Goal: Task Accomplishment & Management: Complete application form

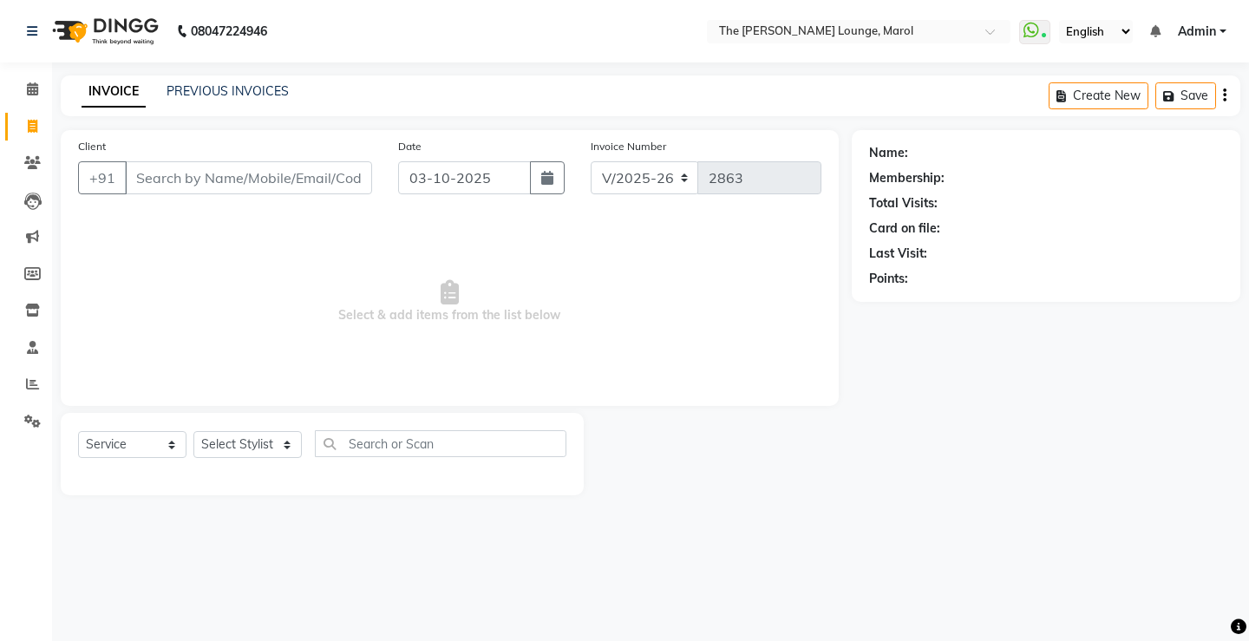
select select "7188"
select select "service"
click at [214, 80] on div "INVOICE PREVIOUS INVOICES Create New Save" at bounding box center [650, 95] width 1179 height 41
click at [218, 86] on link "PREVIOUS INVOICES" at bounding box center [227, 91] width 122 height 16
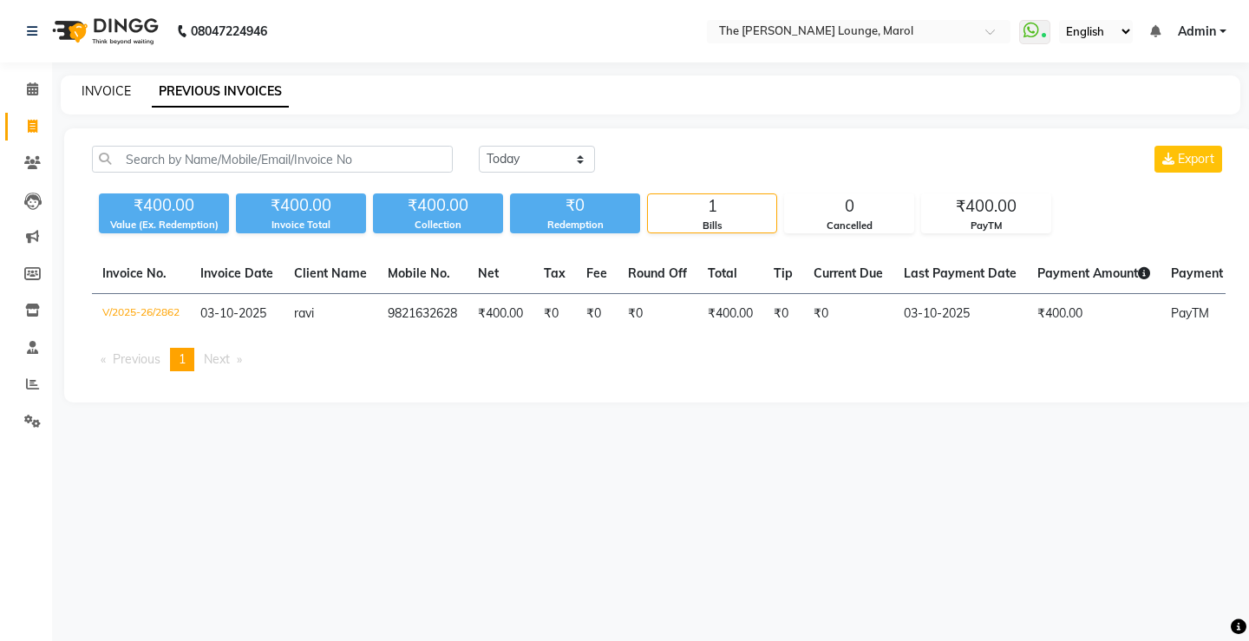
click at [96, 91] on link "INVOICE" at bounding box center [106, 91] width 49 height 16
select select "service"
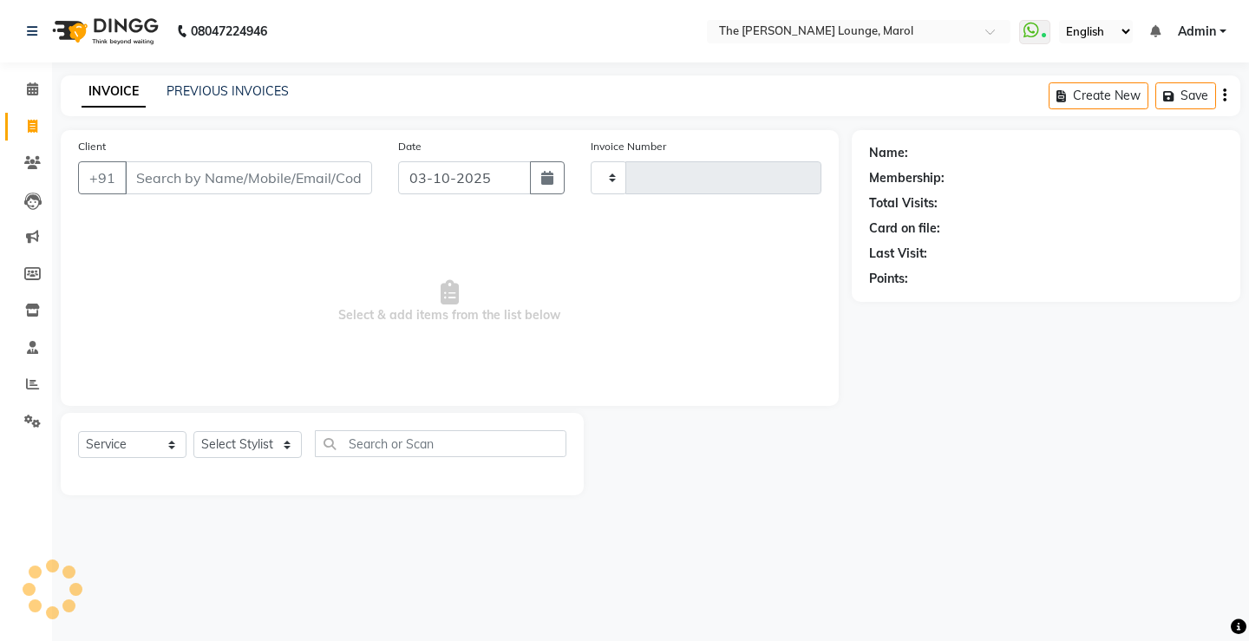
type input "2863"
select select "7188"
click at [160, 193] on input "Client" at bounding box center [248, 177] width 247 height 33
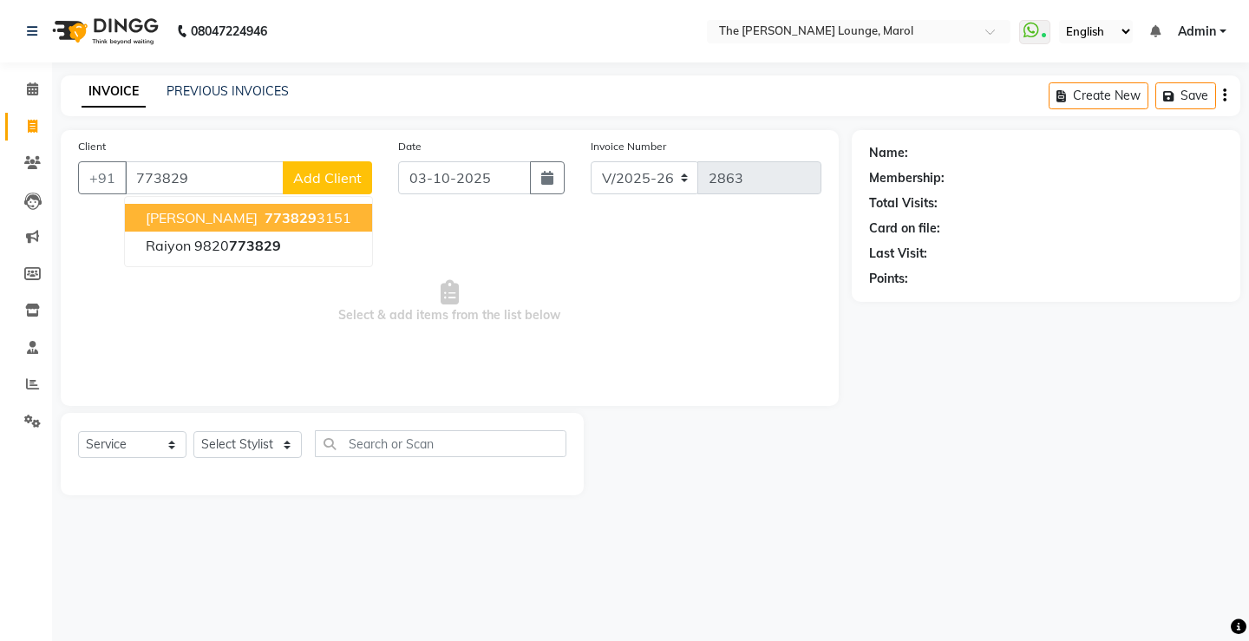
click at [205, 219] on span "[PERSON_NAME]" at bounding box center [202, 217] width 112 height 17
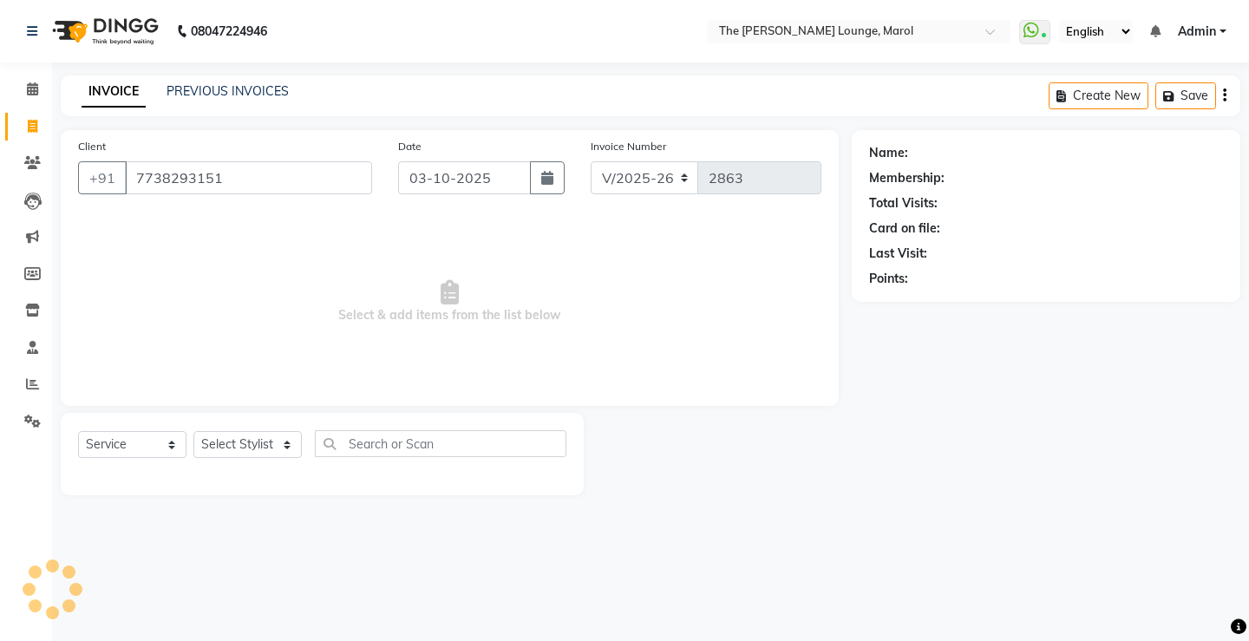
type input "7738293151"
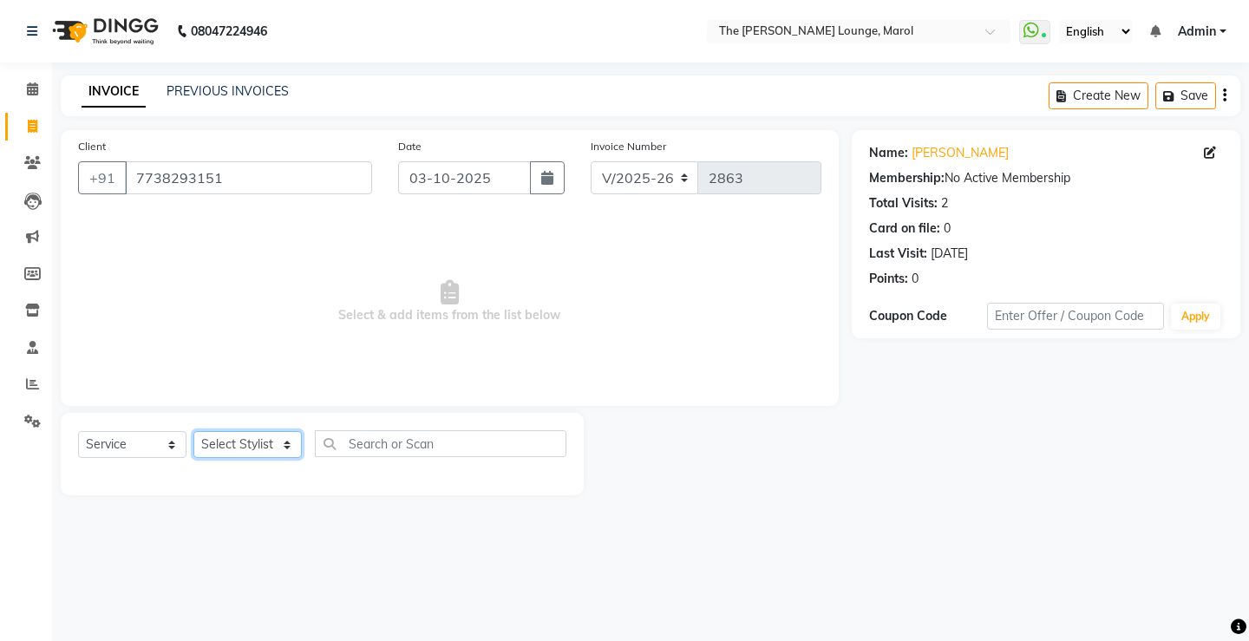
click at [249, 448] on select "Select Stylist [PERSON_NAME] [PERSON_NAME] [PERSON_NAME] [PERSON_NAME] [PERSON_…" at bounding box center [247, 444] width 108 height 27
select select "60180"
click at [193, 431] on select "Select Stylist [PERSON_NAME] [PERSON_NAME] [PERSON_NAME] [PERSON_NAME] [PERSON_…" at bounding box center [247, 444] width 108 height 27
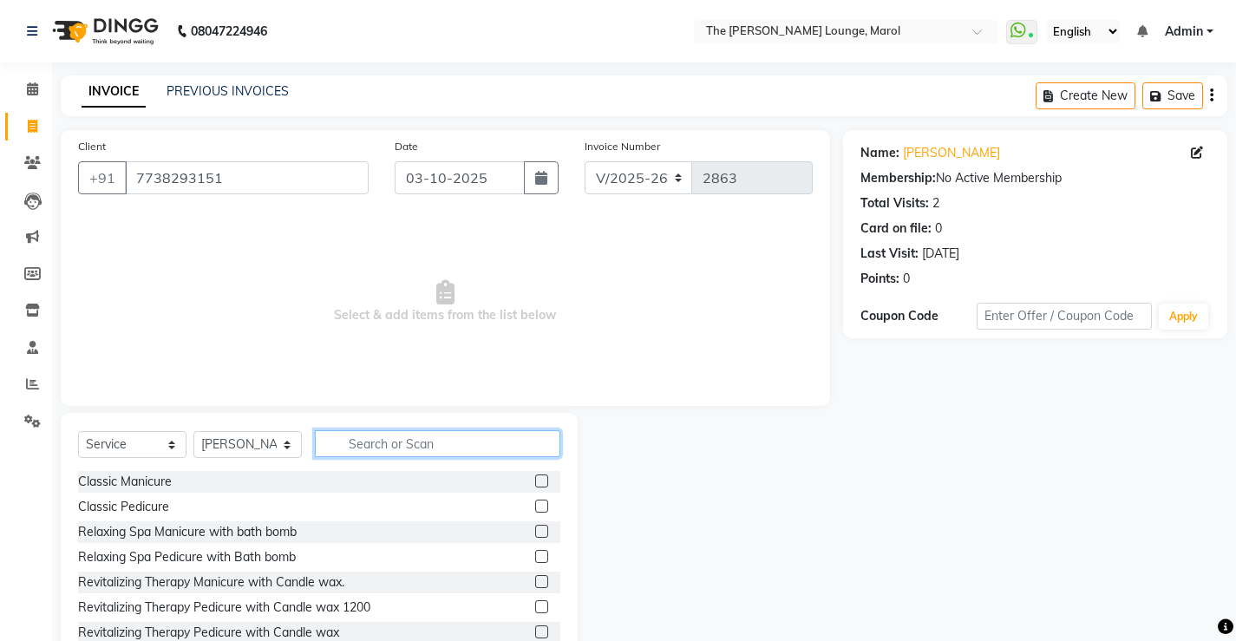
click at [375, 447] on input "text" at bounding box center [437, 443] width 245 height 27
type input "hair"
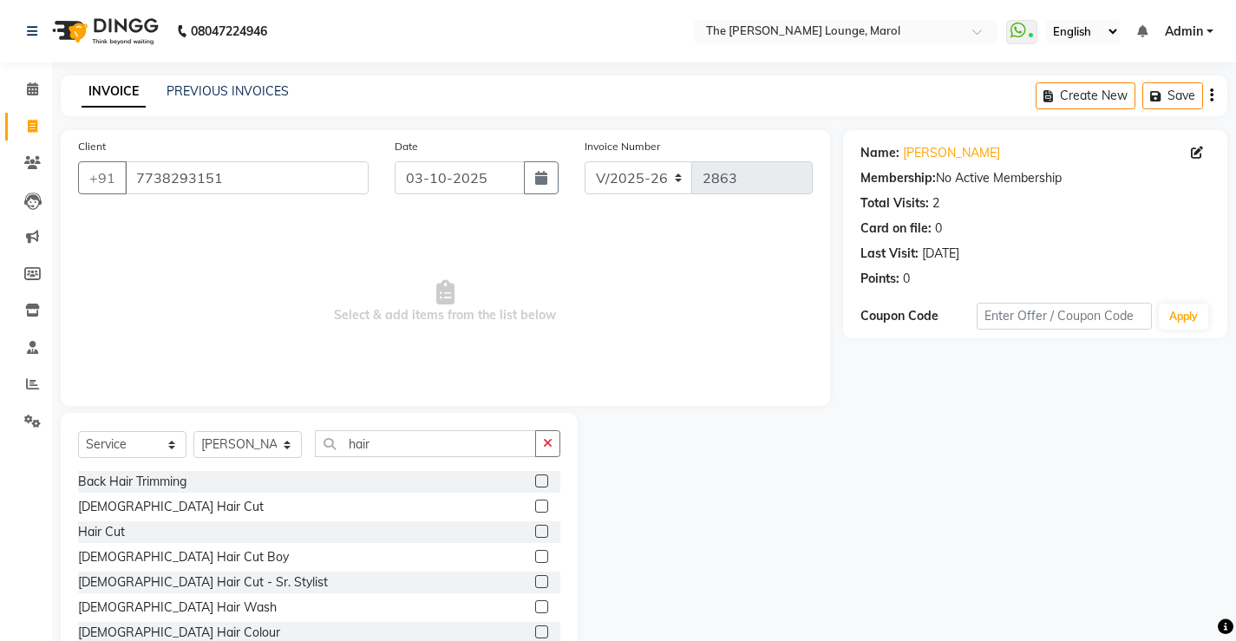
click at [535, 508] on label at bounding box center [541, 505] width 13 height 13
click at [535, 508] on input "checkbox" at bounding box center [540, 506] width 11 height 11
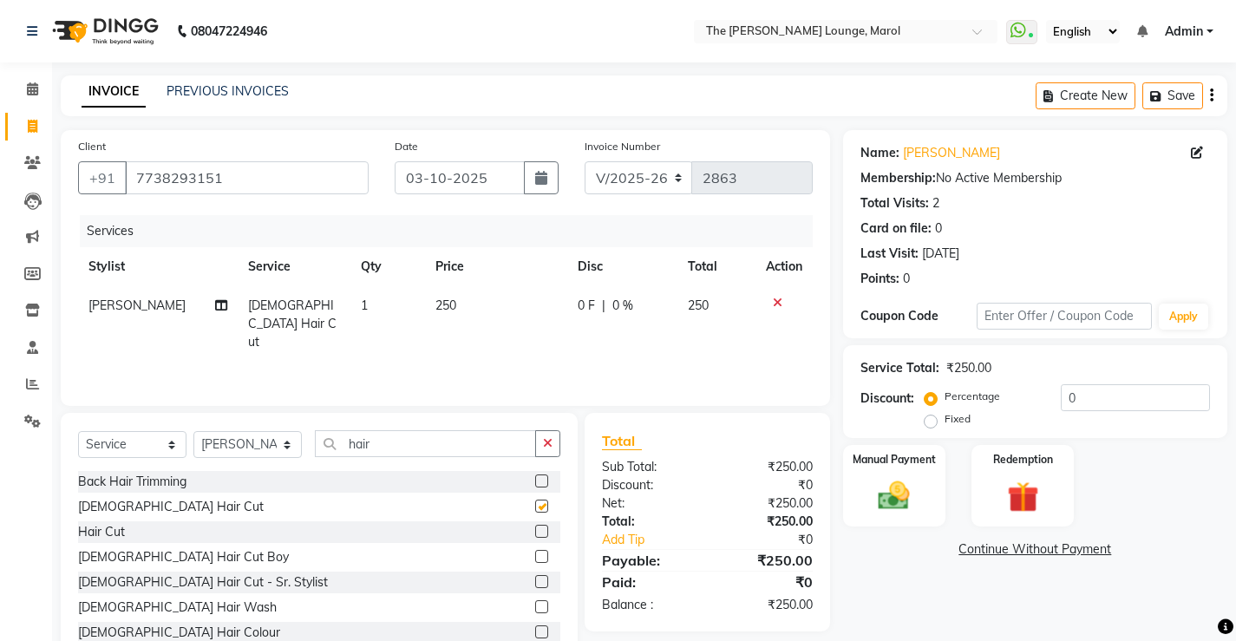
checkbox input "false"
click at [470, 444] on input "hair" at bounding box center [425, 443] width 221 height 27
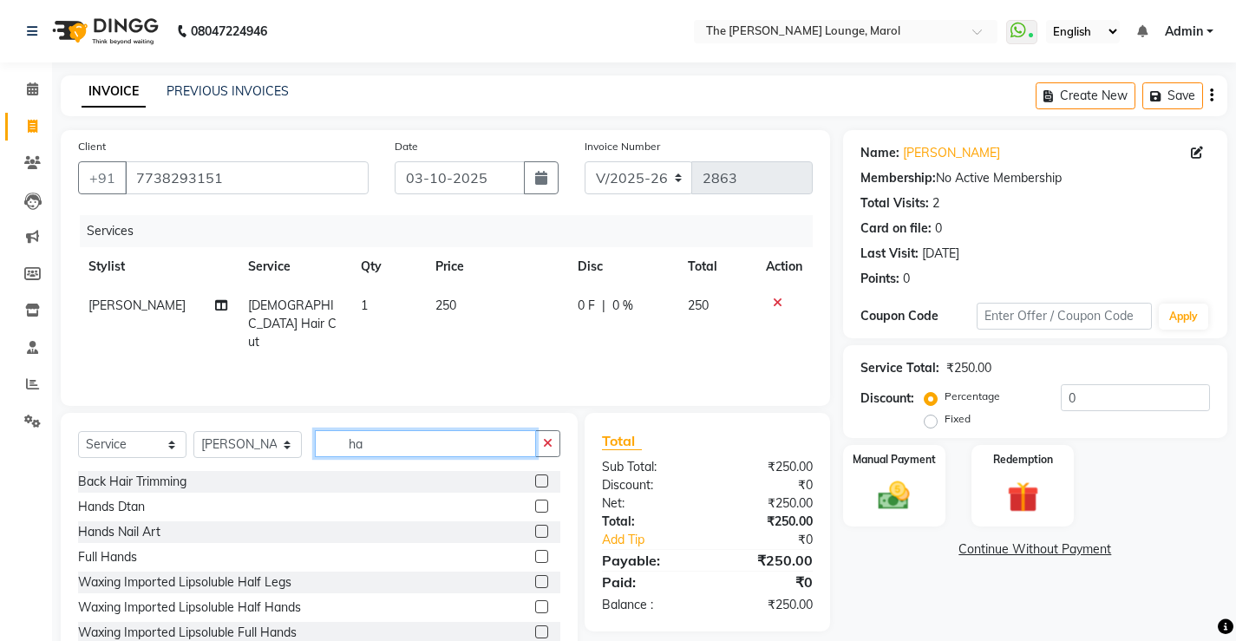
type input "h"
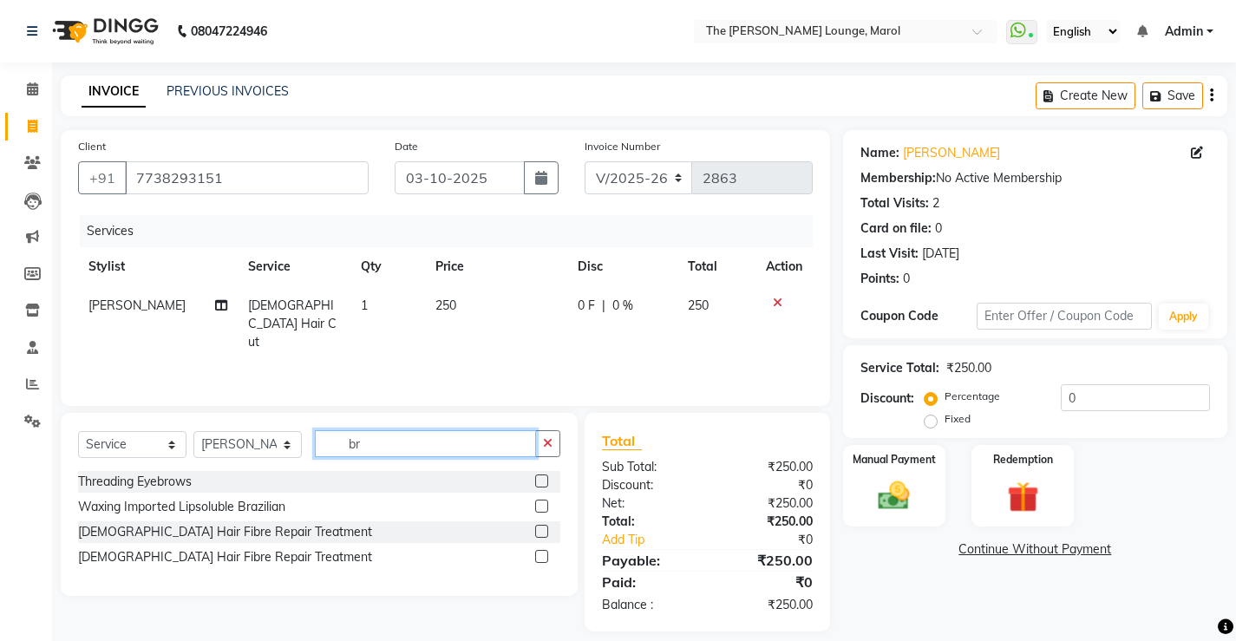
type input "b"
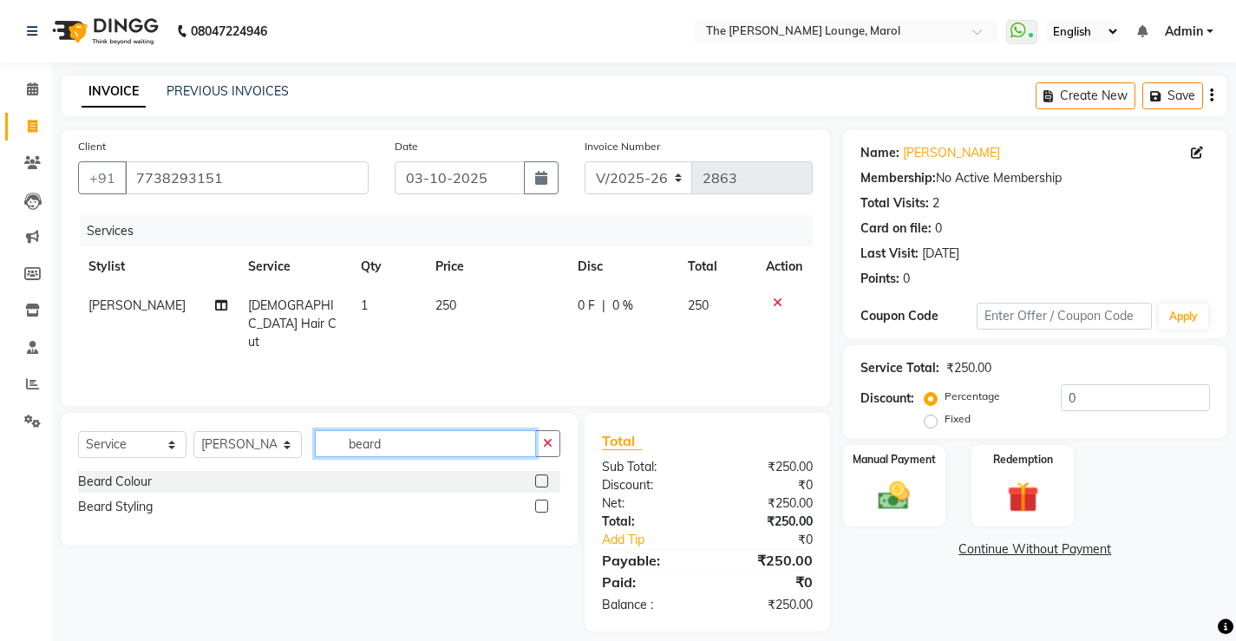
type input "beard"
click at [535, 506] on label at bounding box center [541, 505] width 13 height 13
click at [535, 506] on input "checkbox" at bounding box center [540, 506] width 11 height 11
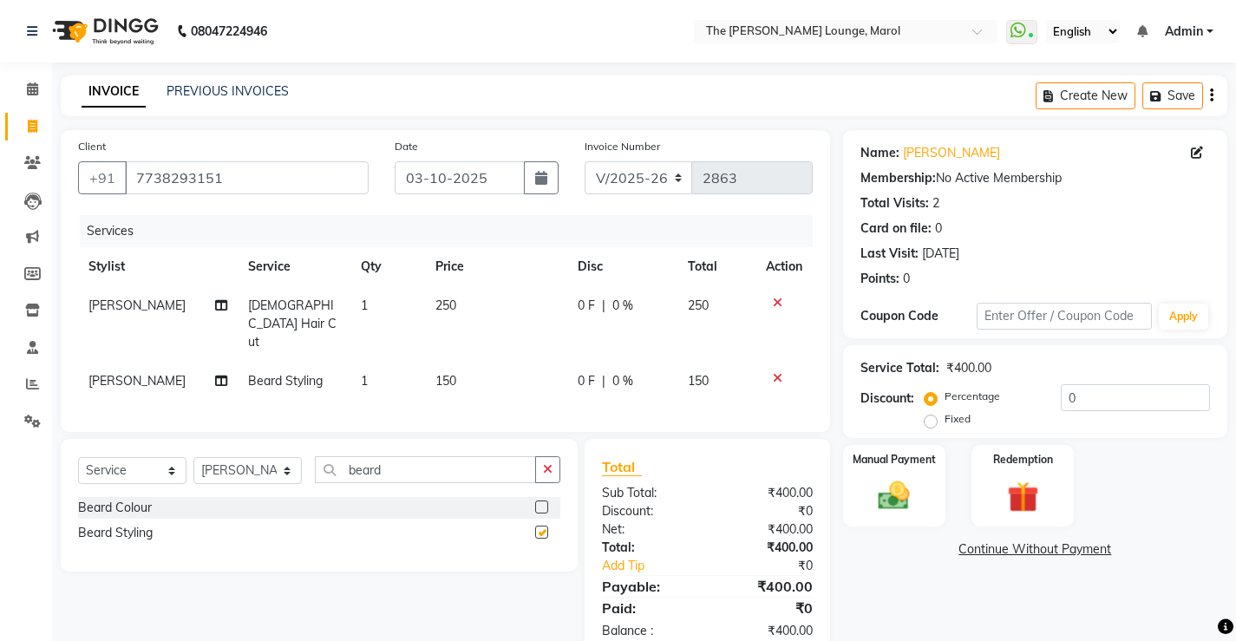
checkbox input "false"
click at [477, 456] on input "beard" at bounding box center [425, 469] width 221 height 27
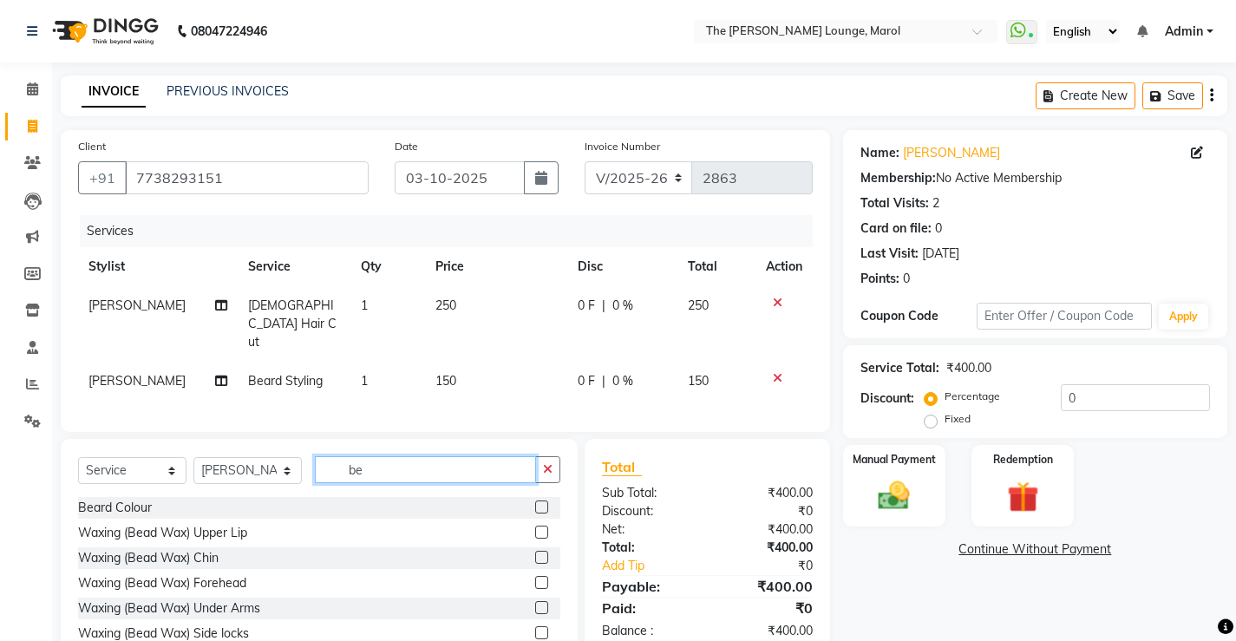
type input "b"
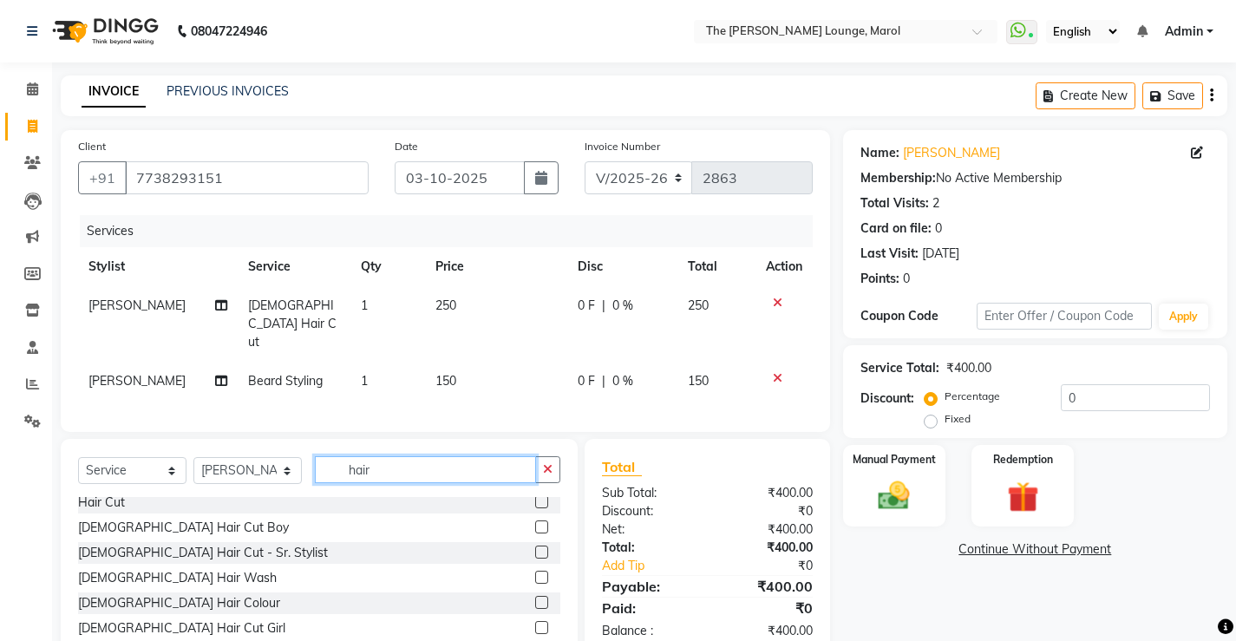
scroll to position [87, 0]
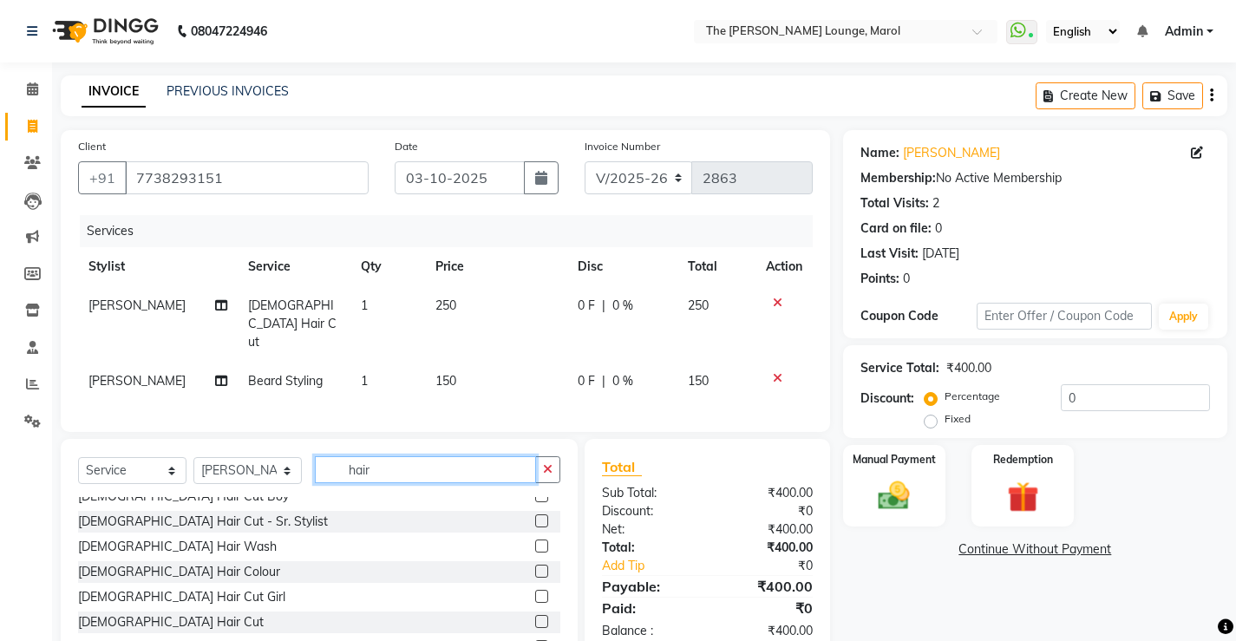
type input "hair"
click at [535, 615] on label at bounding box center [541, 621] width 13 height 13
click at [535, 617] on input "checkbox" at bounding box center [540, 622] width 11 height 11
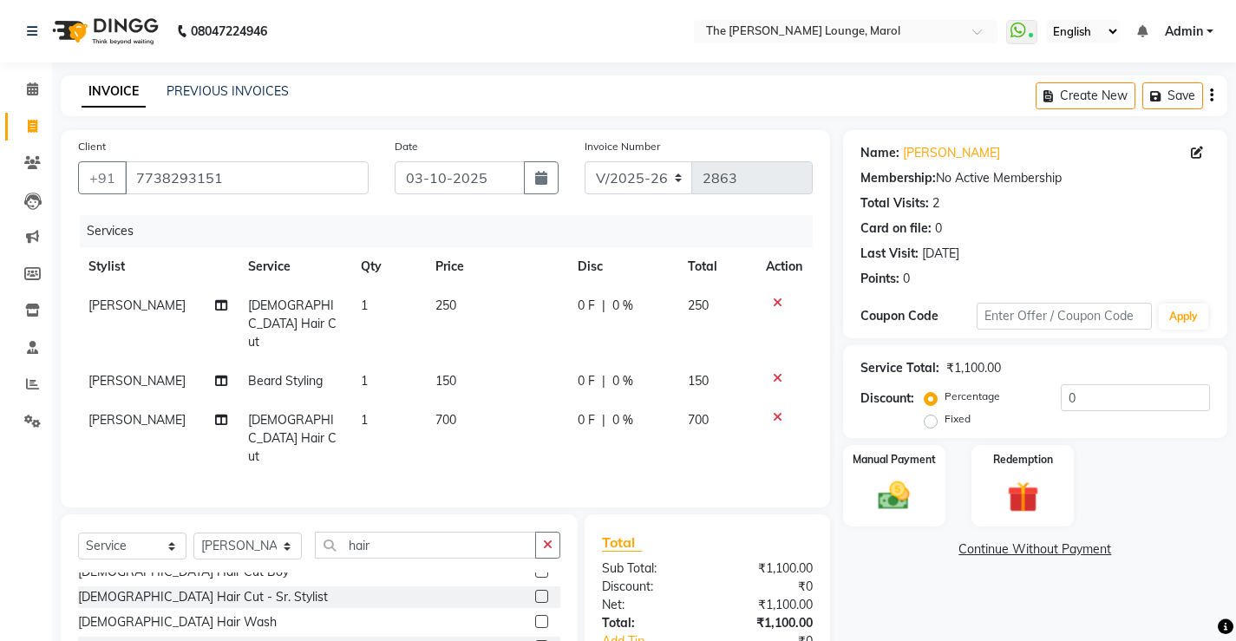
checkbox input "false"
click at [895, 495] on img at bounding box center [893, 495] width 53 height 37
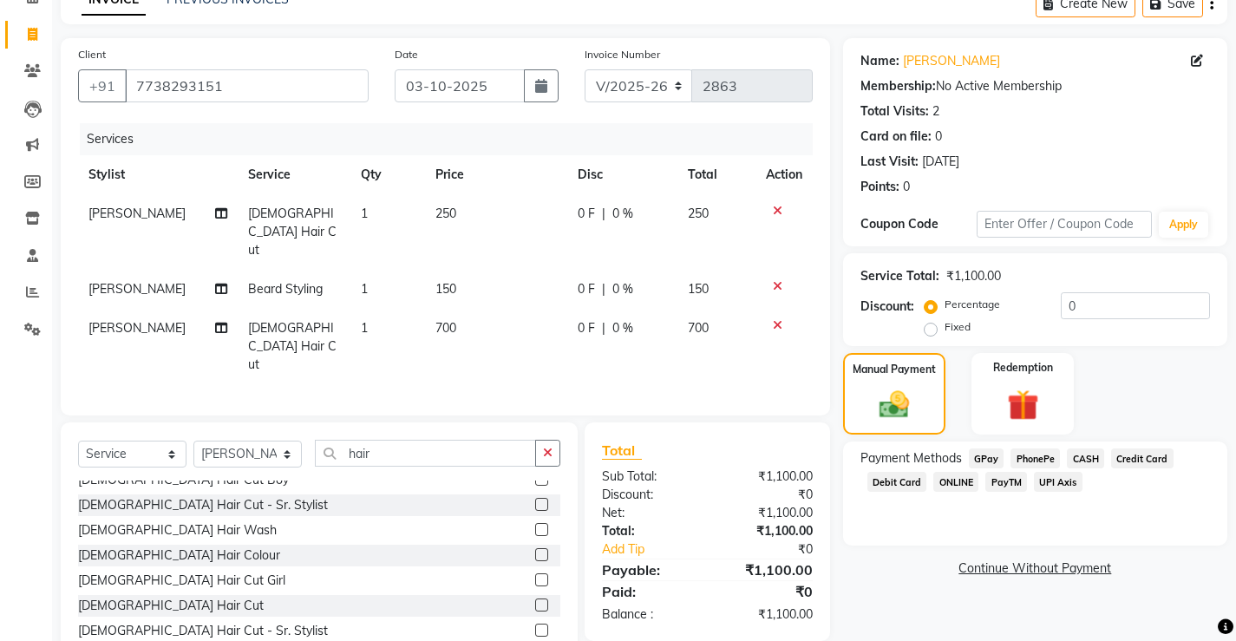
scroll to position [95, 0]
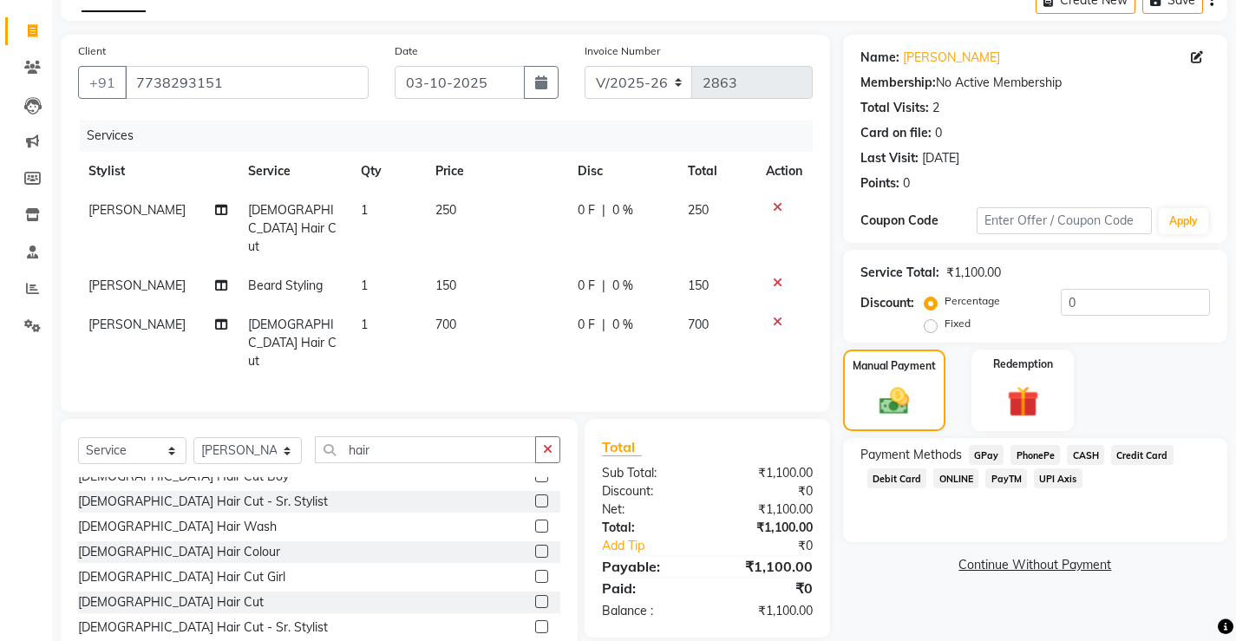
click at [1001, 473] on span "PayTM" at bounding box center [1006, 478] width 42 height 20
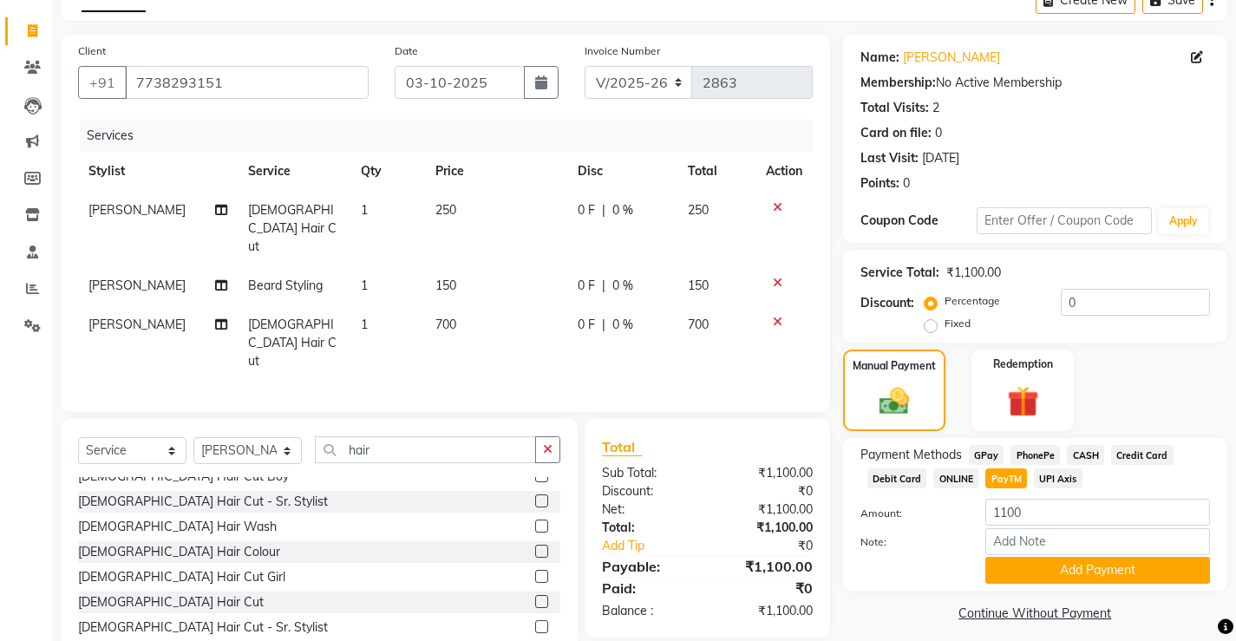
scroll to position [107, 0]
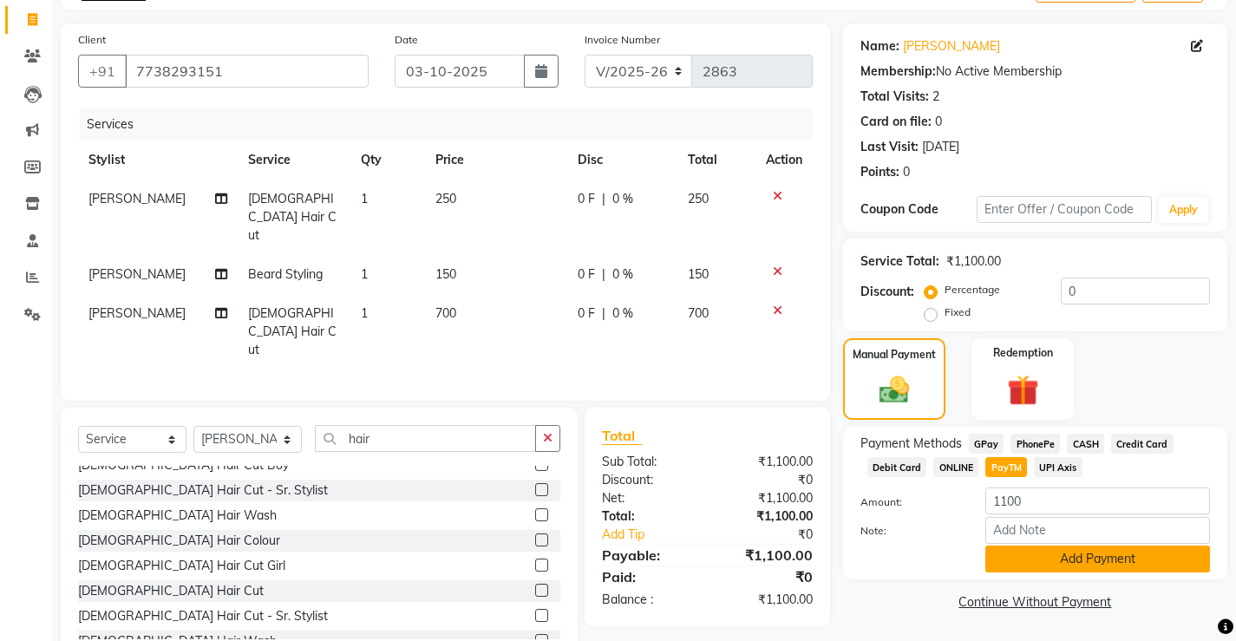
click at [1055, 550] on button "Add Payment" at bounding box center [1097, 558] width 225 height 27
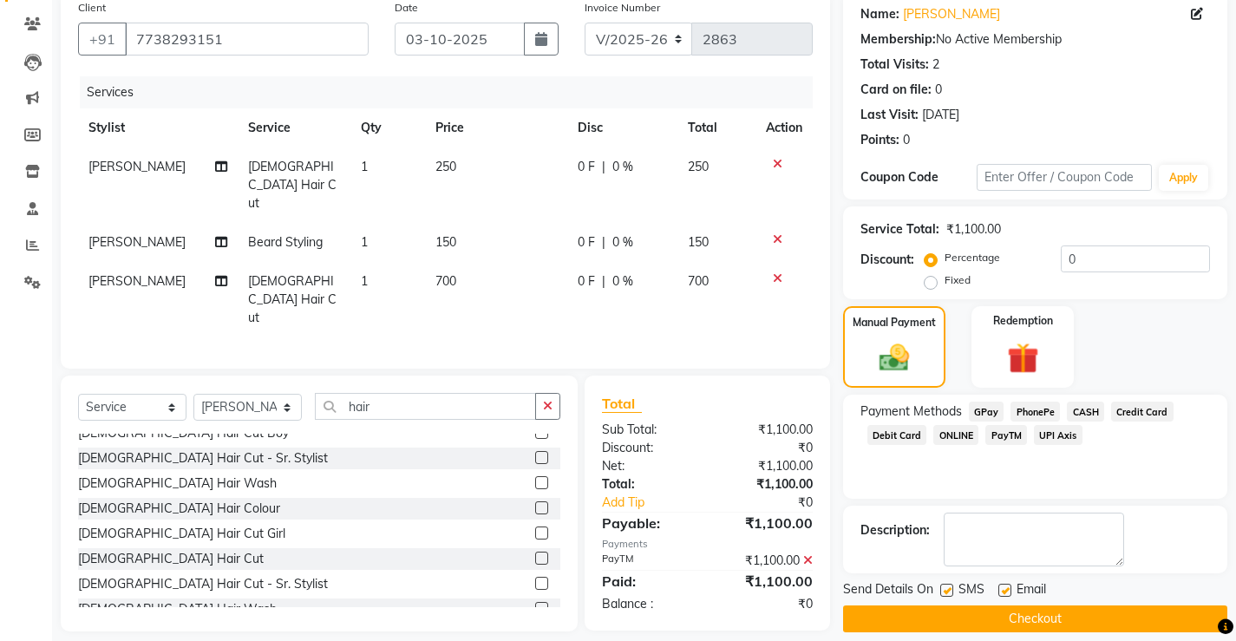
scroll to position [156, 0]
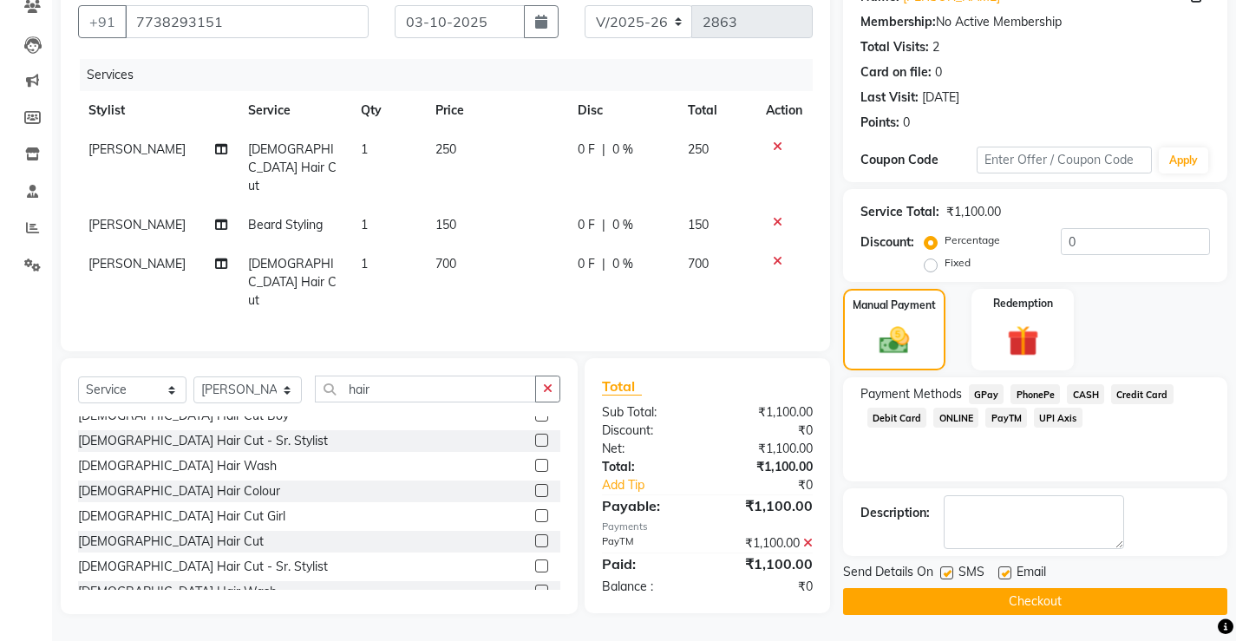
click at [999, 592] on button "Checkout" at bounding box center [1035, 601] width 384 height 27
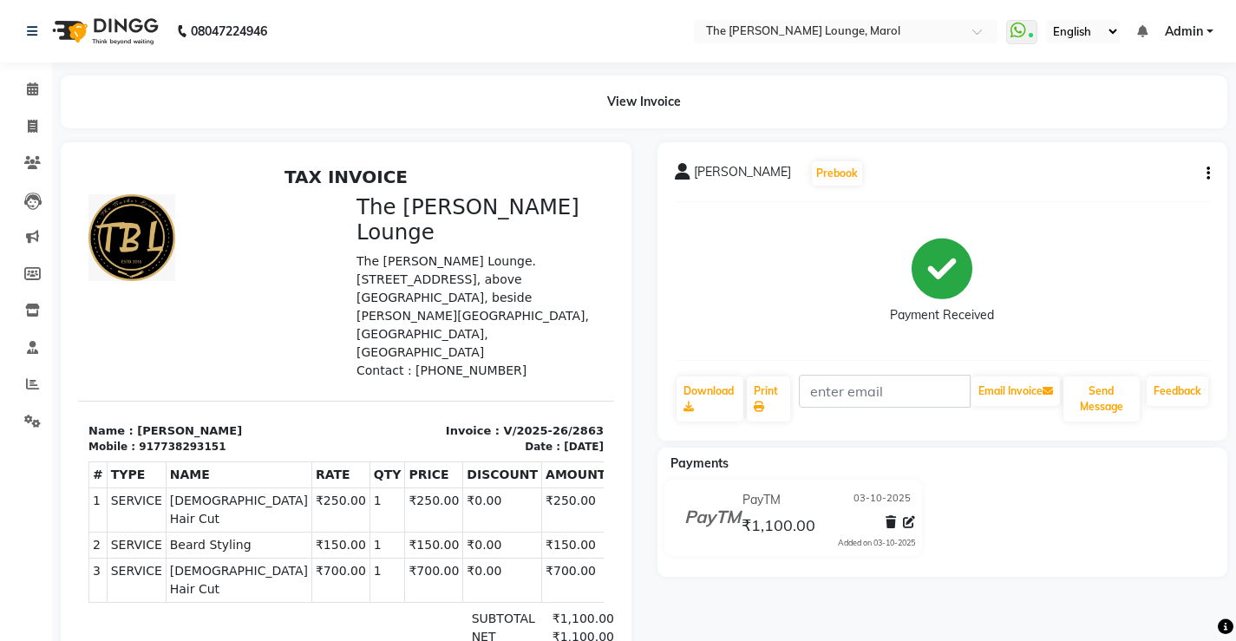
click at [1204, 172] on button "button" at bounding box center [1204, 174] width 10 height 18
click at [1135, 186] on div "Edit Invoice" at bounding box center [1121, 196] width 119 height 22
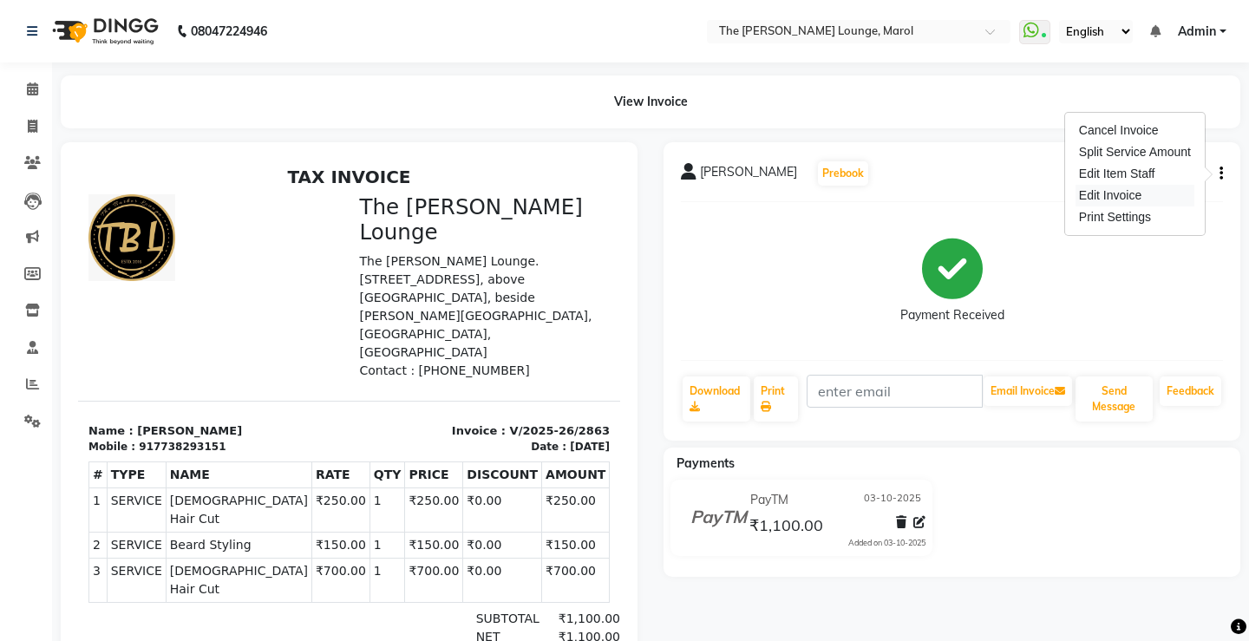
select select "service"
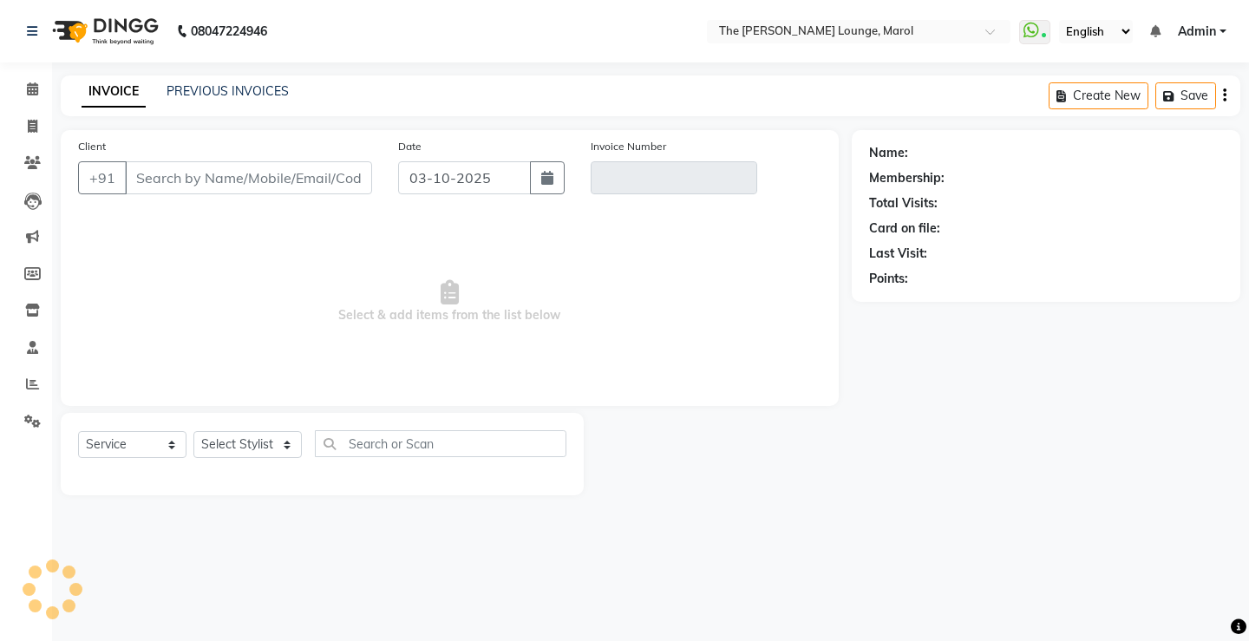
type input "7738293151"
type input "V/2025-26/2863"
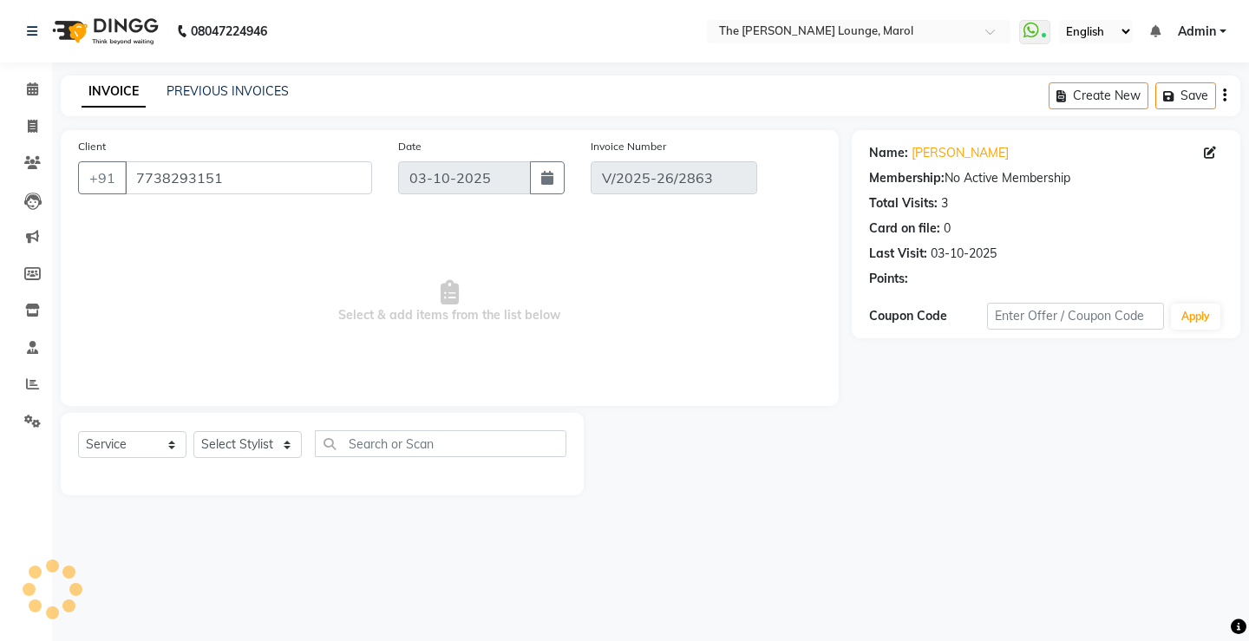
select select "select"
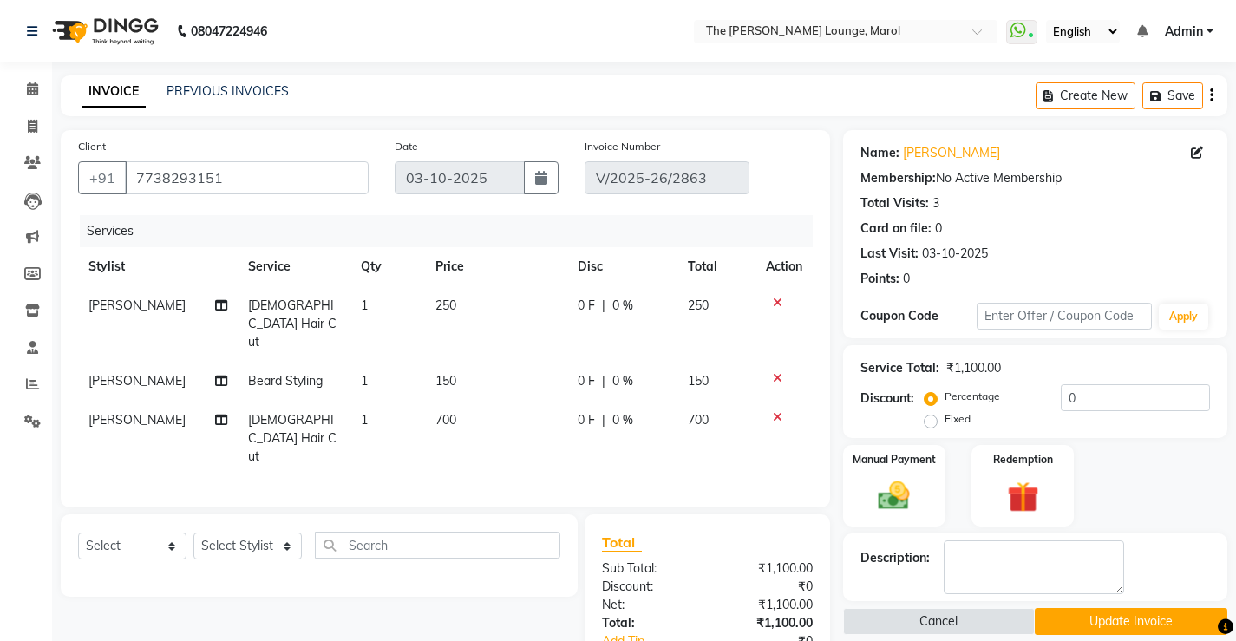
click at [144, 412] on span "[PERSON_NAME]" at bounding box center [136, 420] width 97 height 16
select select "60180"
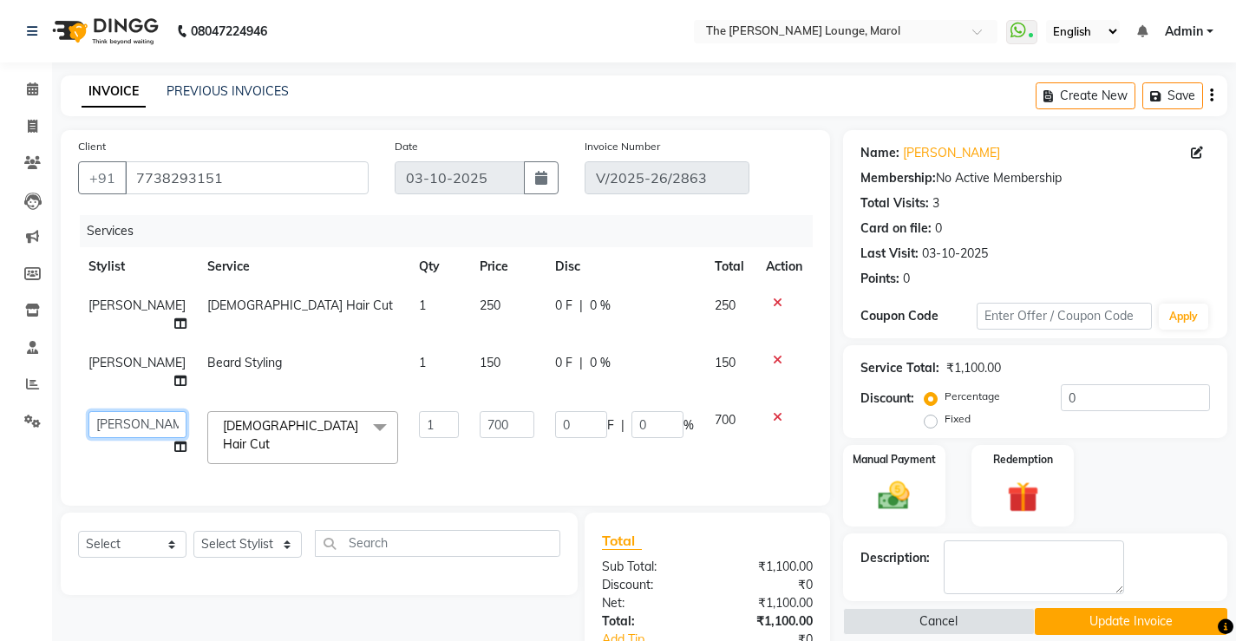
click at [130, 421] on select "[PERSON_NAME] Anjali [PERSON_NAME] [PERSON_NAME] [PERSON_NAME] [PERSON_NAME] [P…" at bounding box center [137, 424] width 98 height 27
select select "60183"
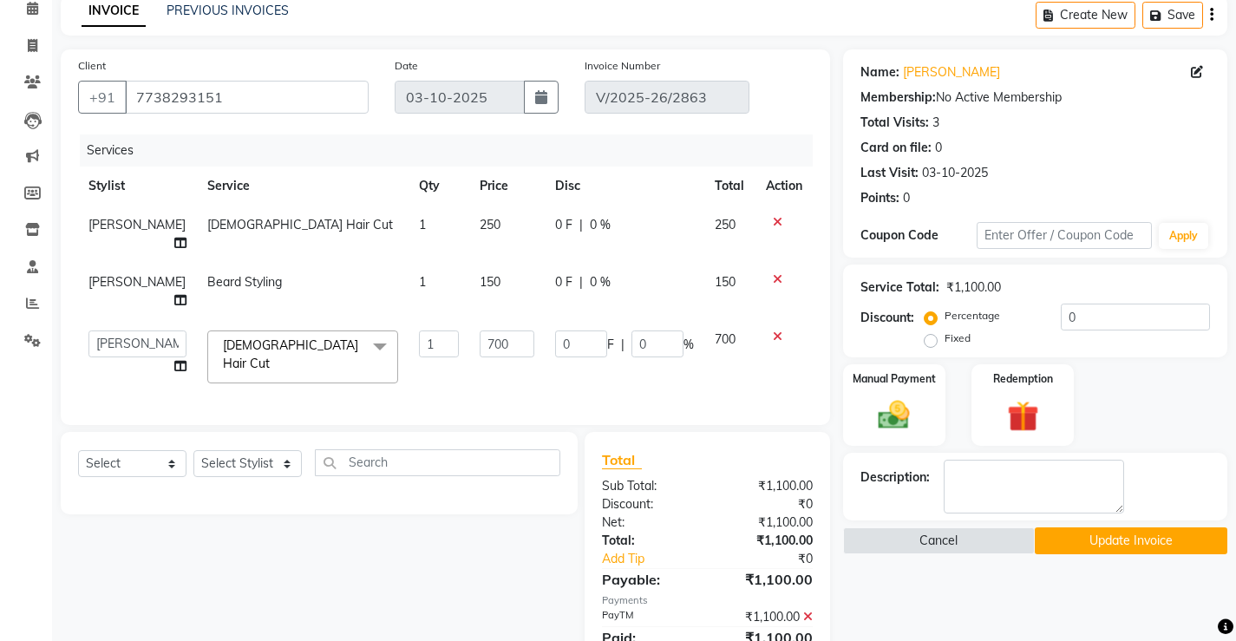
scroll to position [158, 0]
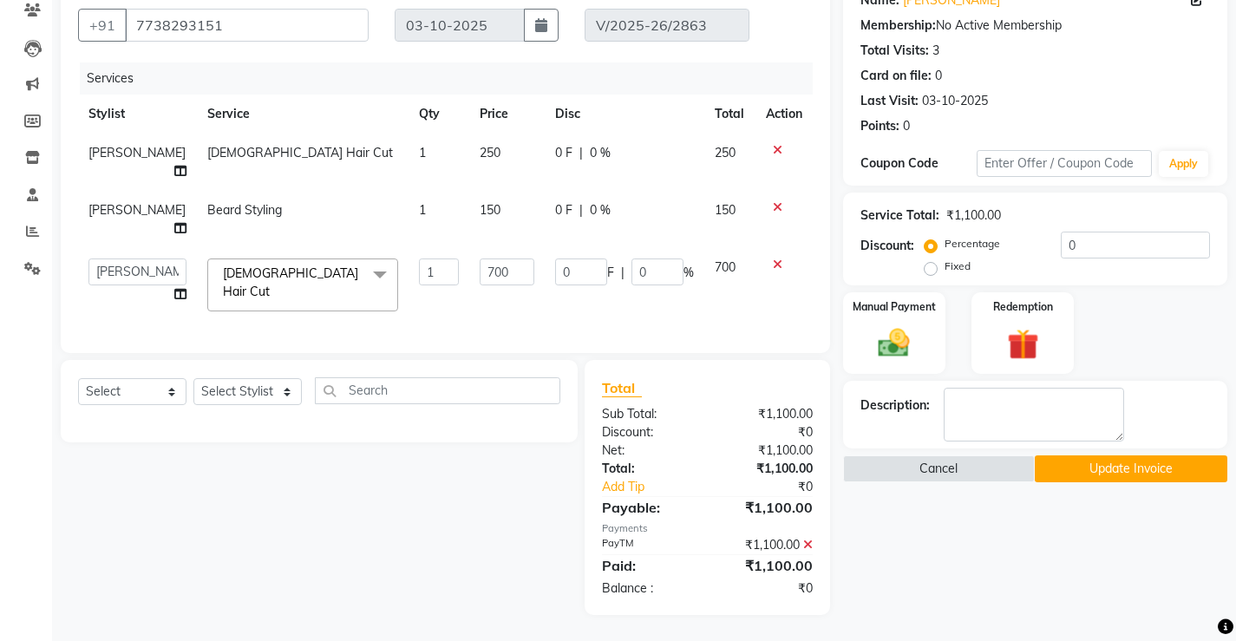
click at [1110, 467] on button "Update Invoice" at bounding box center [1131, 468] width 193 height 27
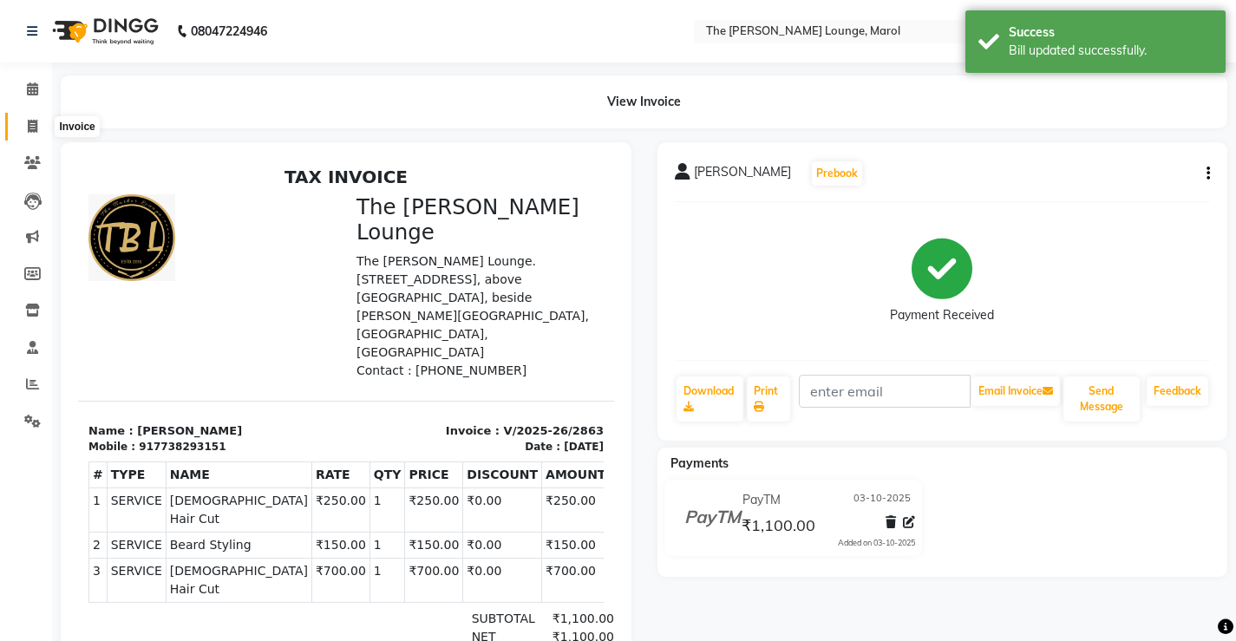
click at [26, 124] on span at bounding box center [32, 127] width 30 height 20
select select "service"
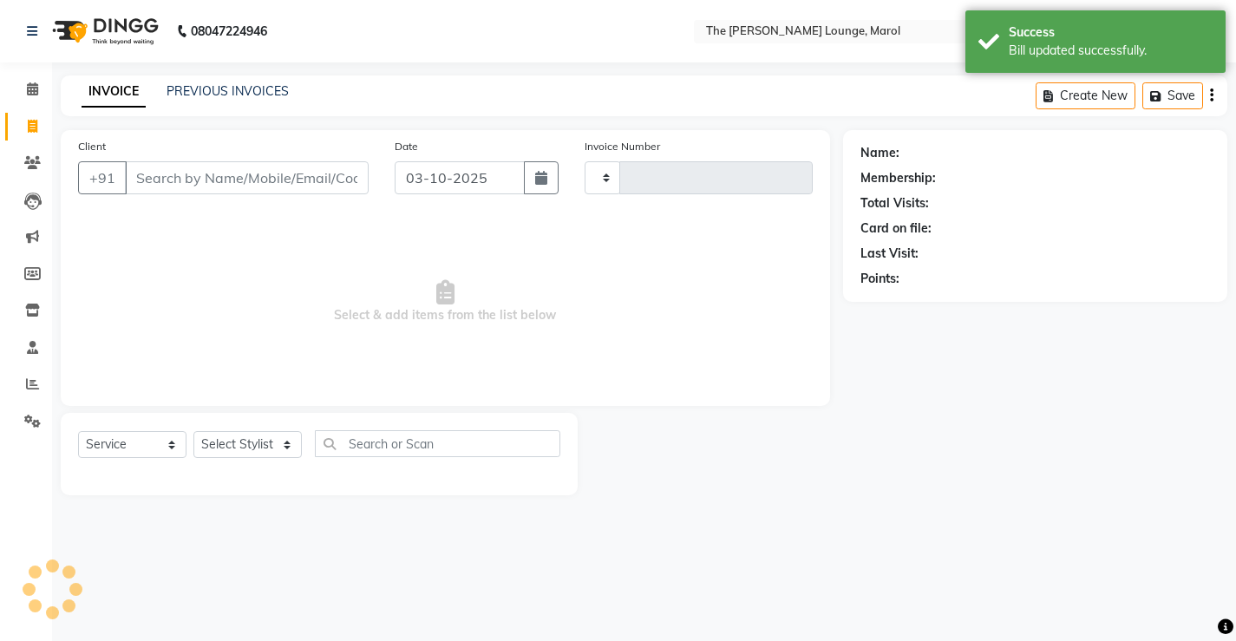
type input "2864"
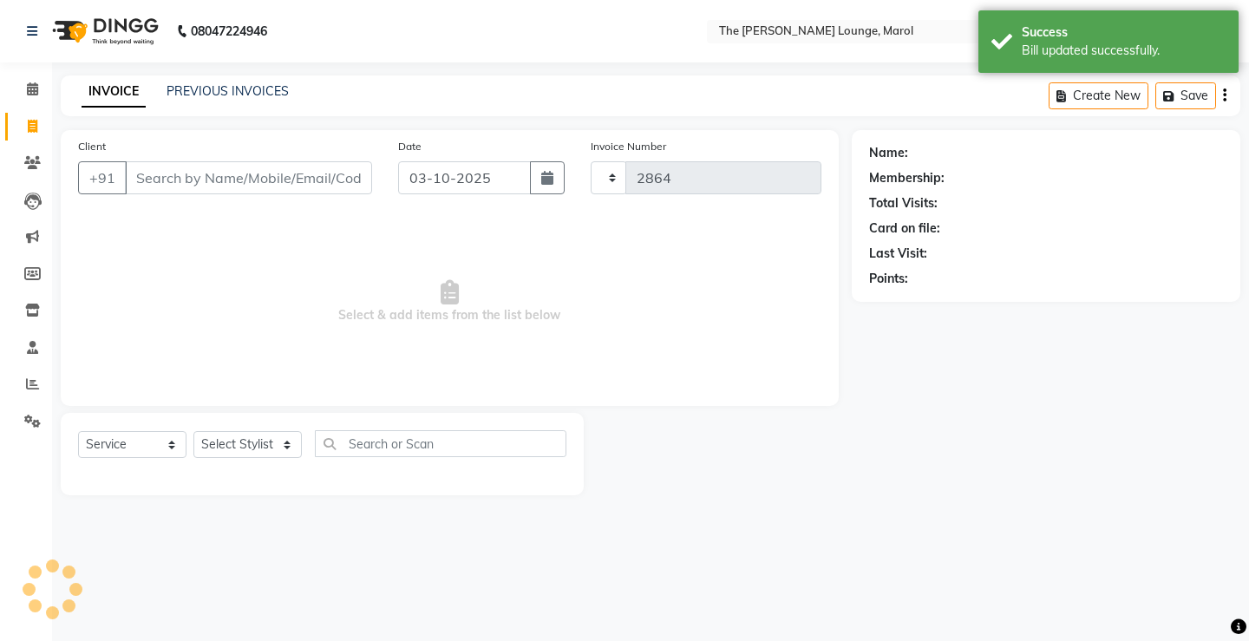
select select "7188"
click at [165, 182] on input "Client" at bounding box center [248, 177] width 247 height 33
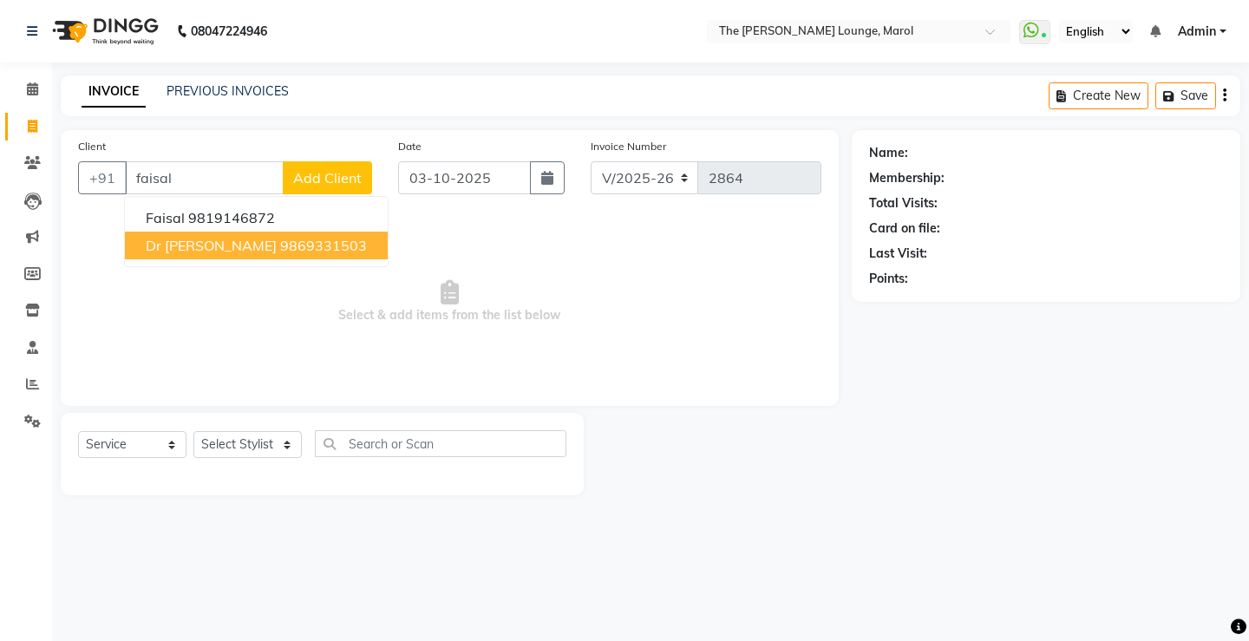
click at [280, 247] on ngb-highlight "9869331503" at bounding box center [323, 245] width 87 height 17
type input "9869331503"
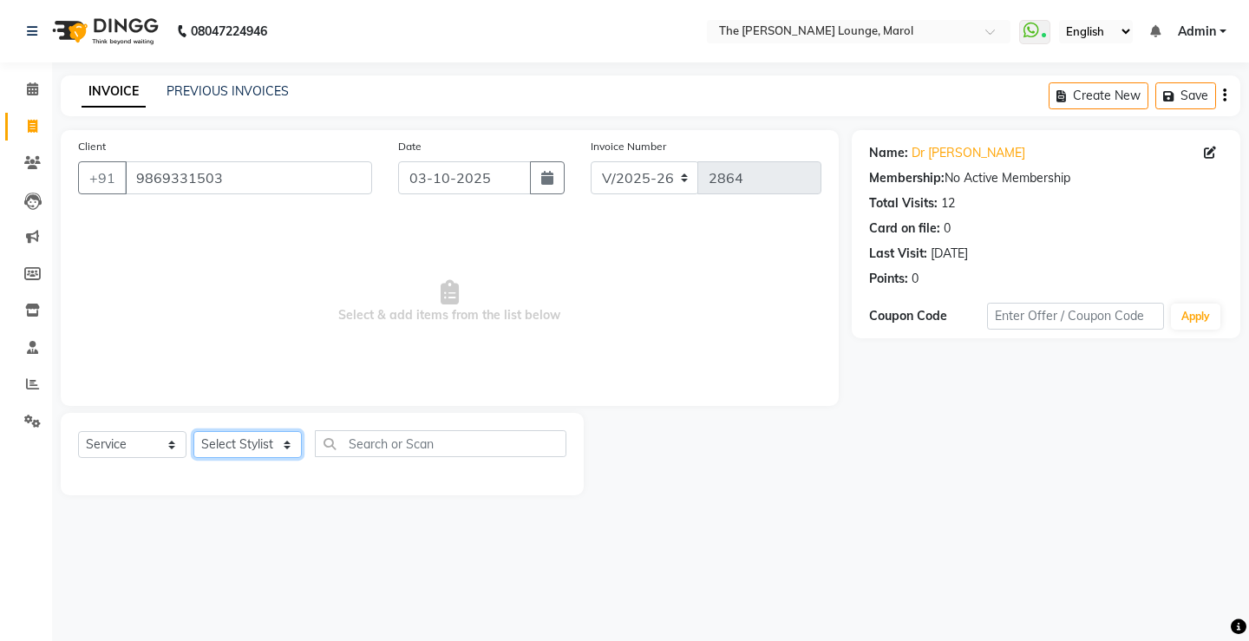
click at [275, 442] on select "Select Stylist [PERSON_NAME] [PERSON_NAME] [PERSON_NAME] [PERSON_NAME] [PERSON_…" at bounding box center [247, 444] width 108 height 27
select select "60180"
click at [193, 431] on select "Select Stylist [PERSON_NAME] [PERSON_NAME] [PERSON_NAME] [PERSON_NAME] [PERSON_…" at bounding box center [247, 444] width 108 height 27
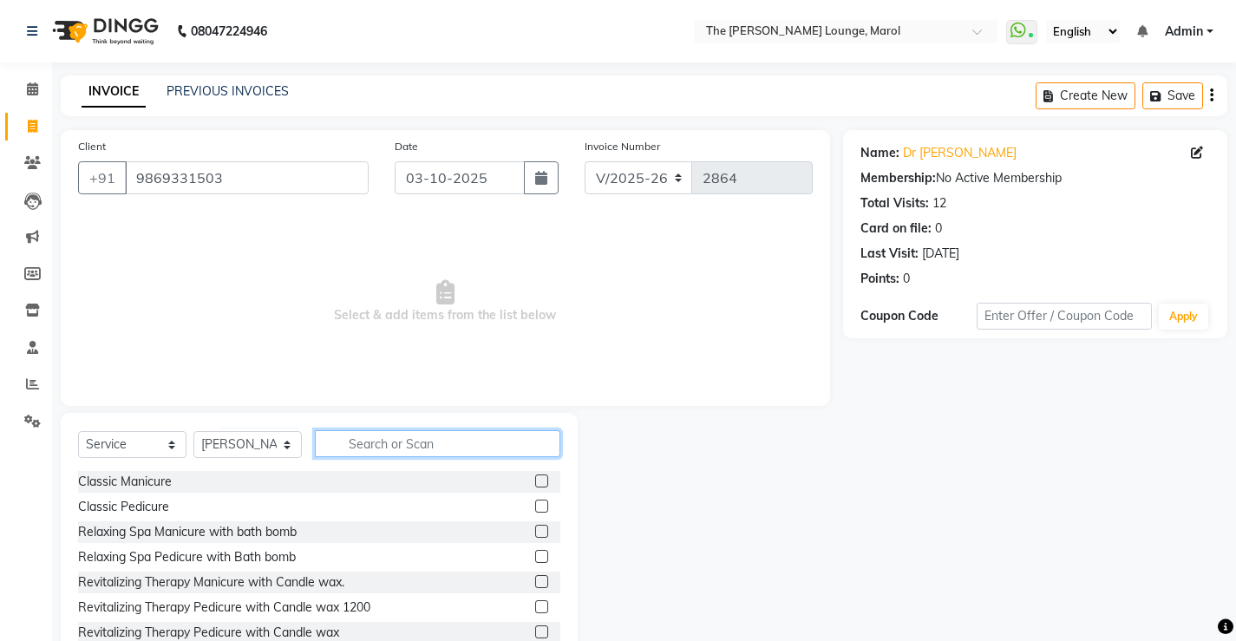
click at [369, 441] on input "text" at bounding box center [437, 443] width 245 height 27
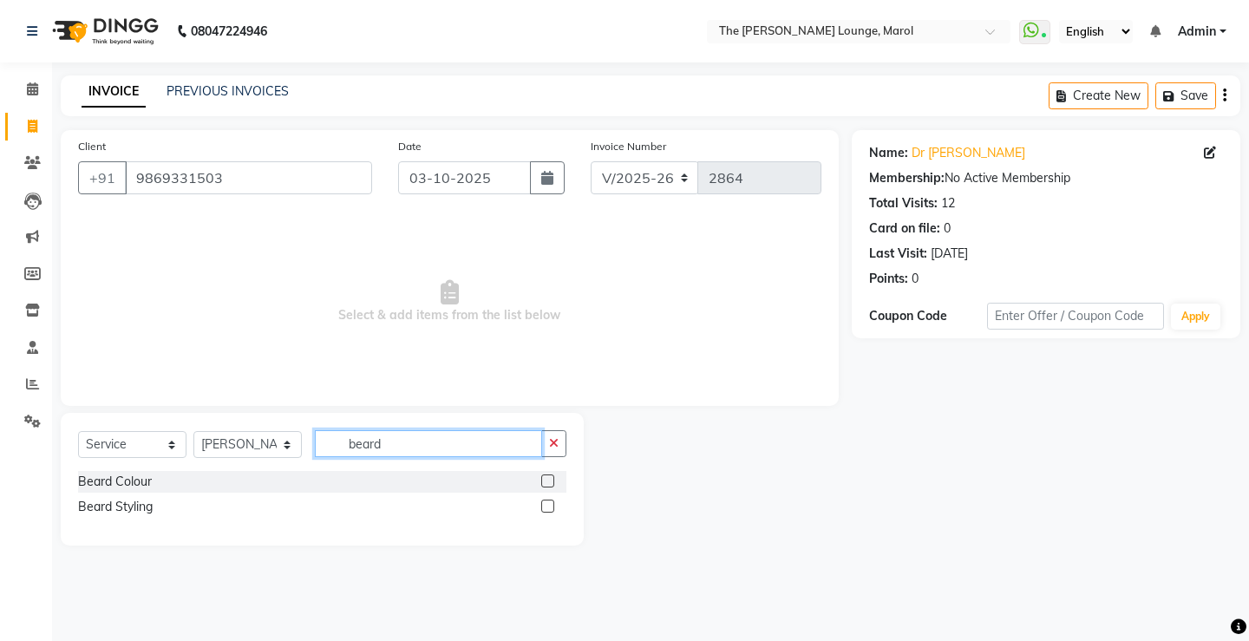
type input "beard"
click at [547, 505] on label at bounding box center [547, 505] width 13 height 13
click at [547, 505] on input "checkbox" at bounding box center [546, 506] width 11 height 11
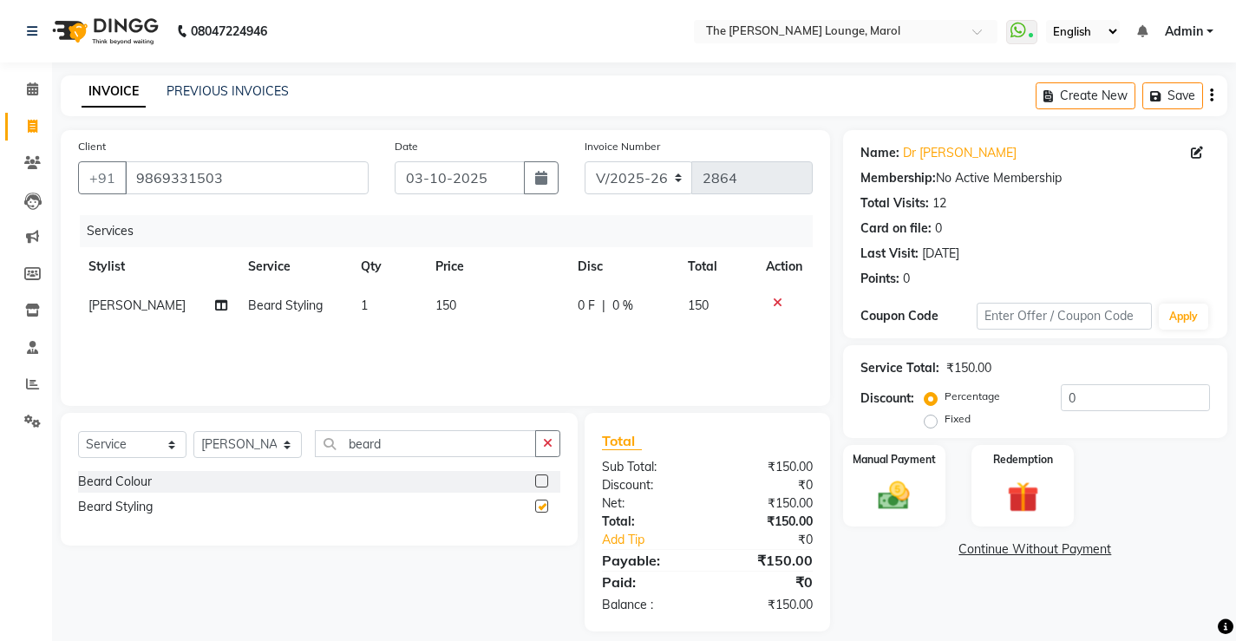
checkbox input "false"
click at [909, 495] on img at bounding box center [893, 495] width 53 height 37
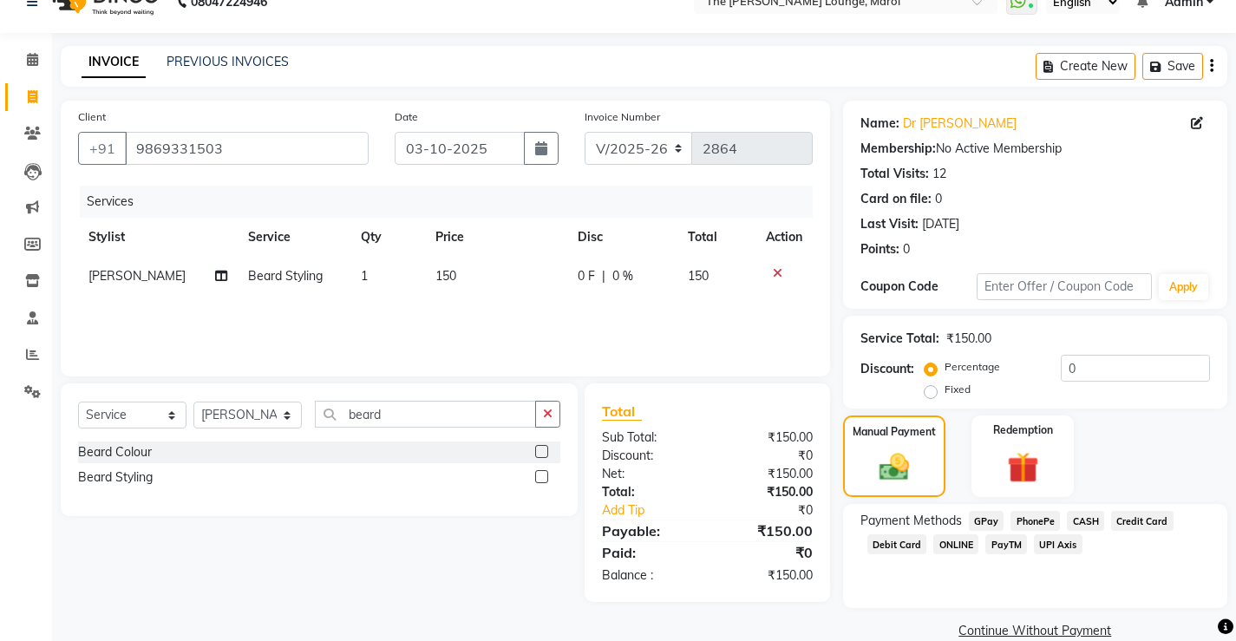
scroll to position [58, 0]
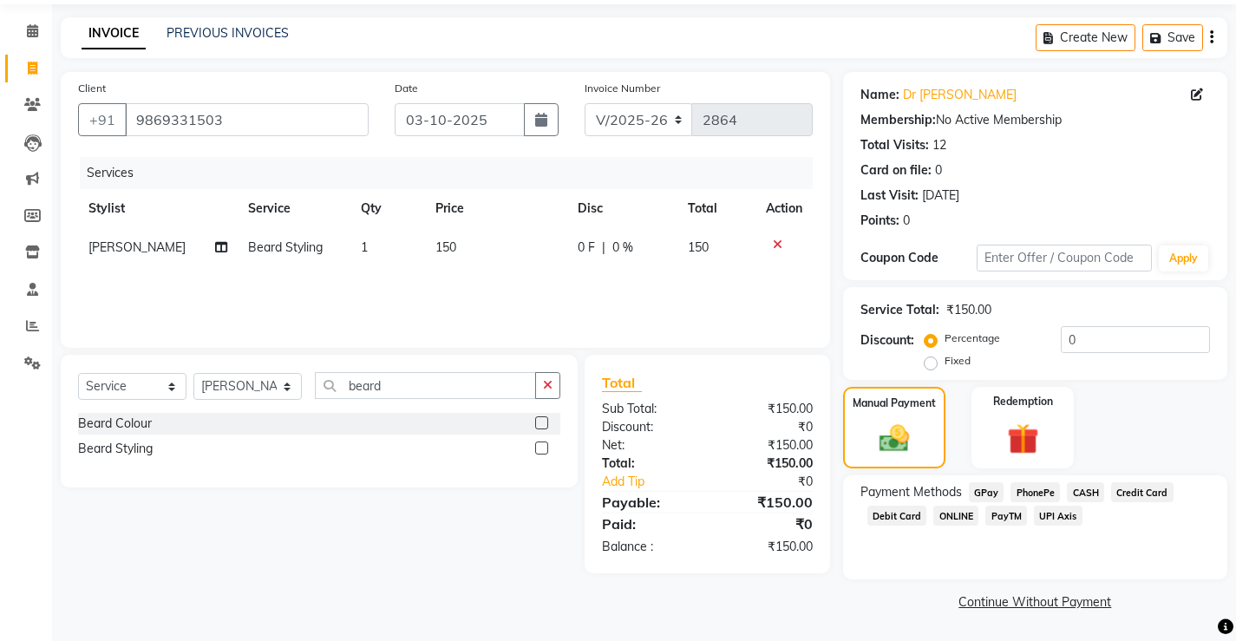
click at [1004, 515] on span "PayTM" at bounding box center [1006, 516] width 42 height 20
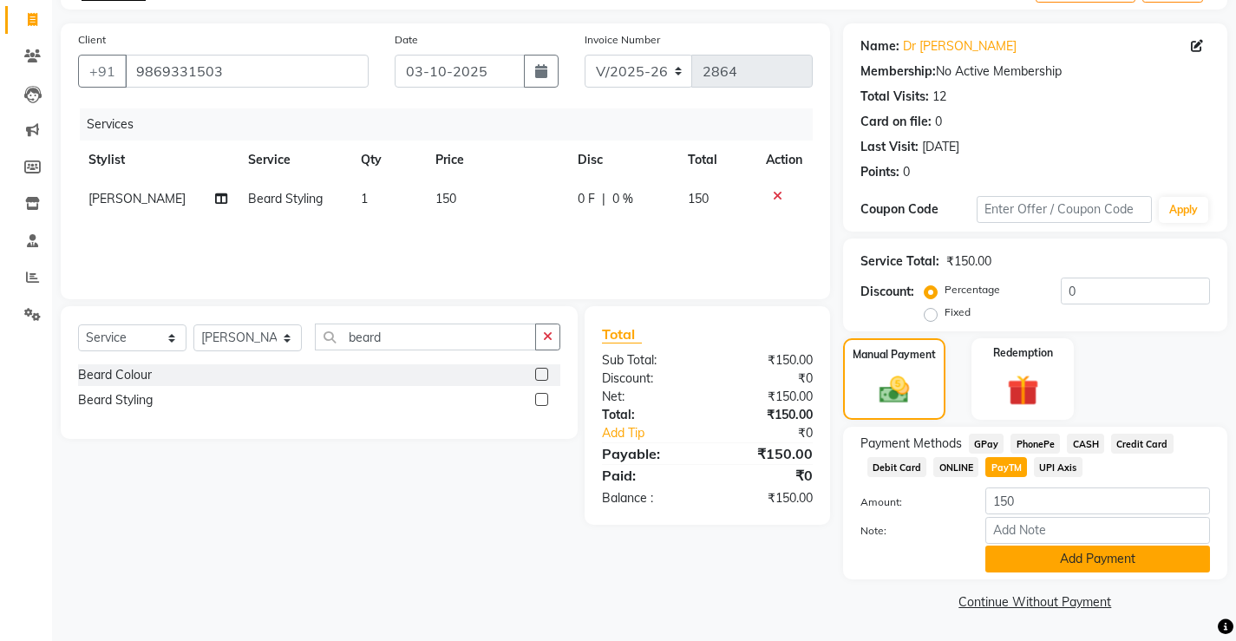
click at [1063, 564] on button "Add Payment" at bounding box center [1097, 558] width 225 height 27
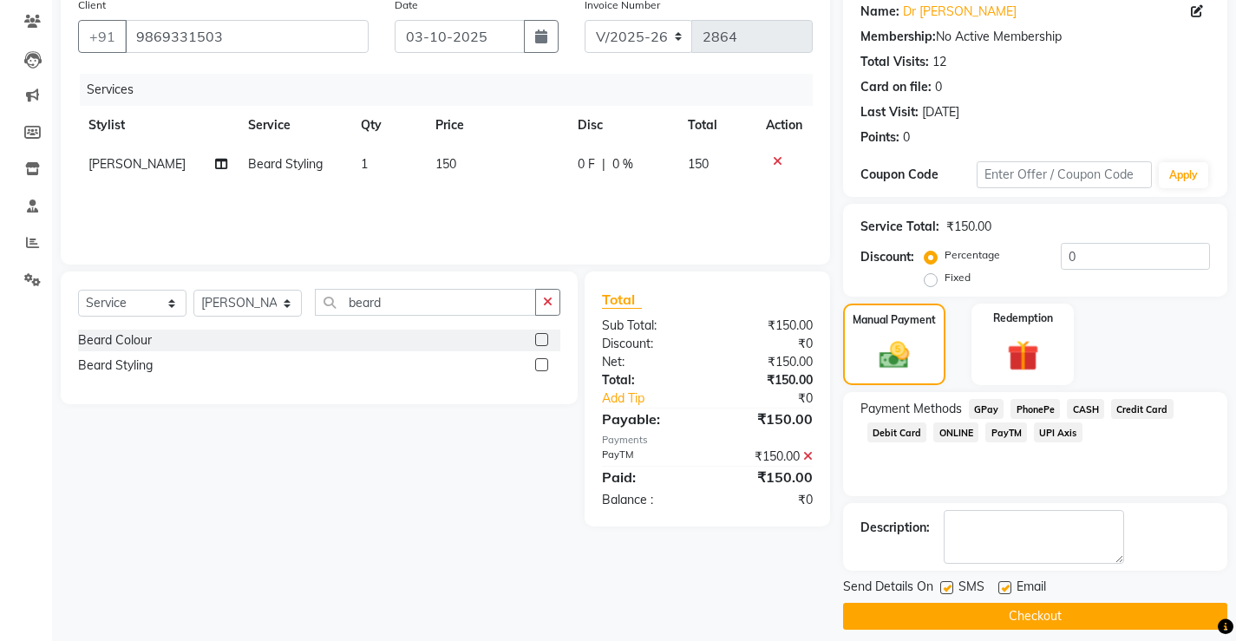
scroll to position [156, 0]
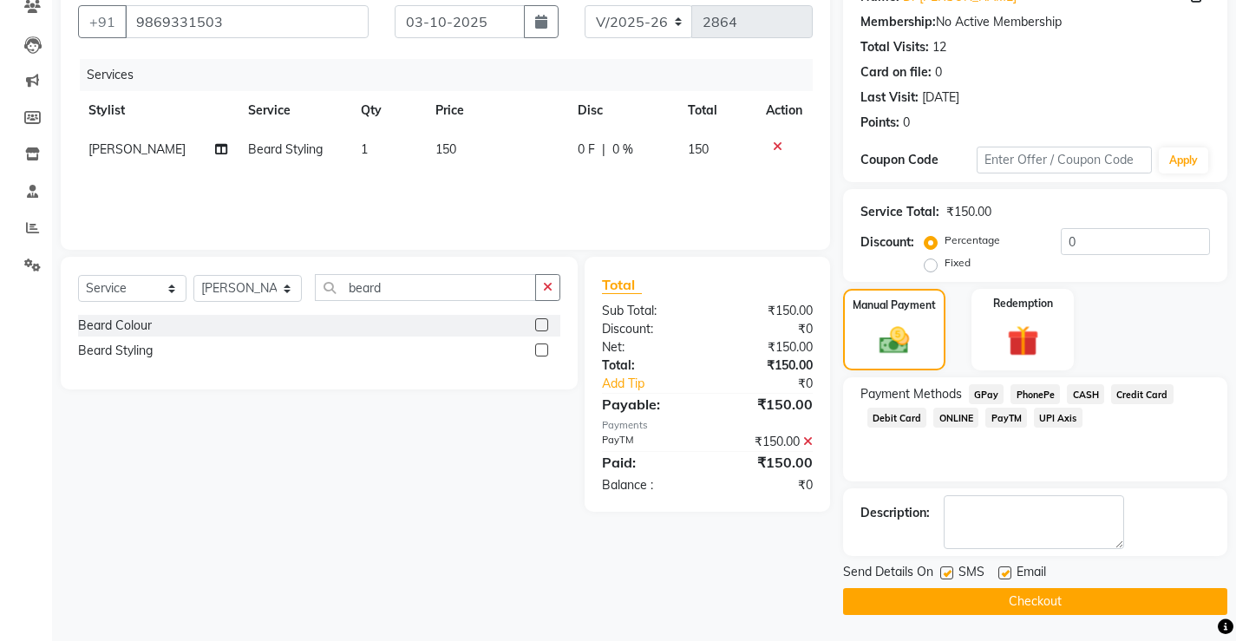
click at [1046, 595] on button "Checkout" at bounding box center [1035, 601] width 384 height 27
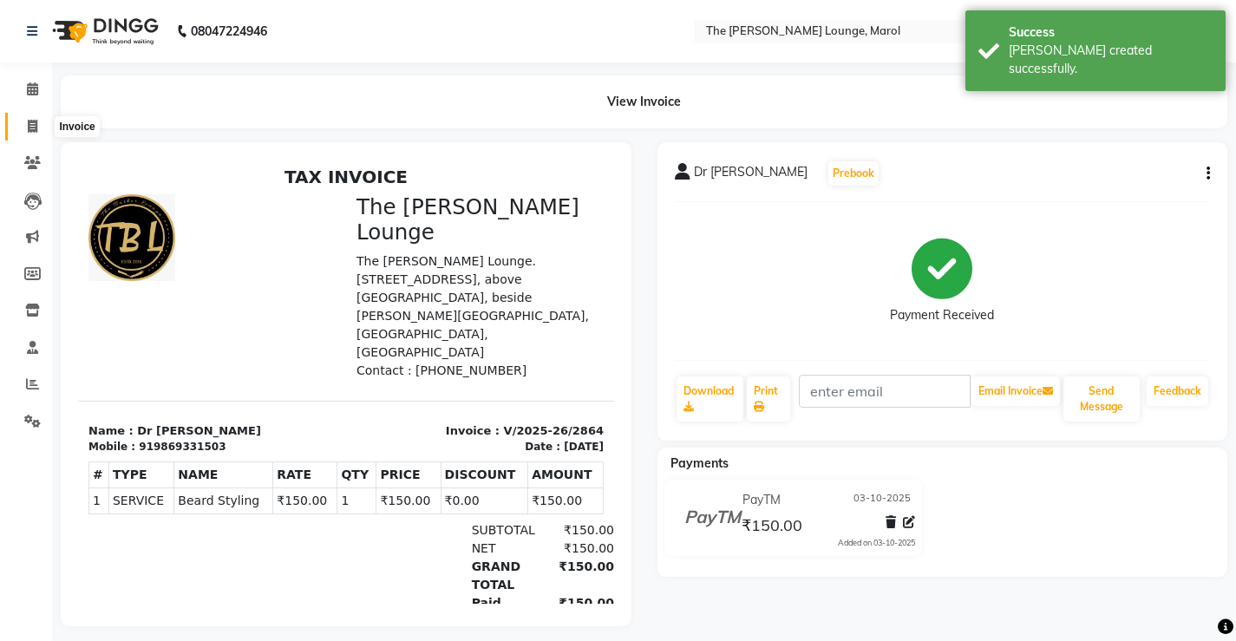
click at [34, 121] on icon at bounding box center [33, 126] width 10 height 13
select select "7188"
select select "service"
